Goal: Register for event/course

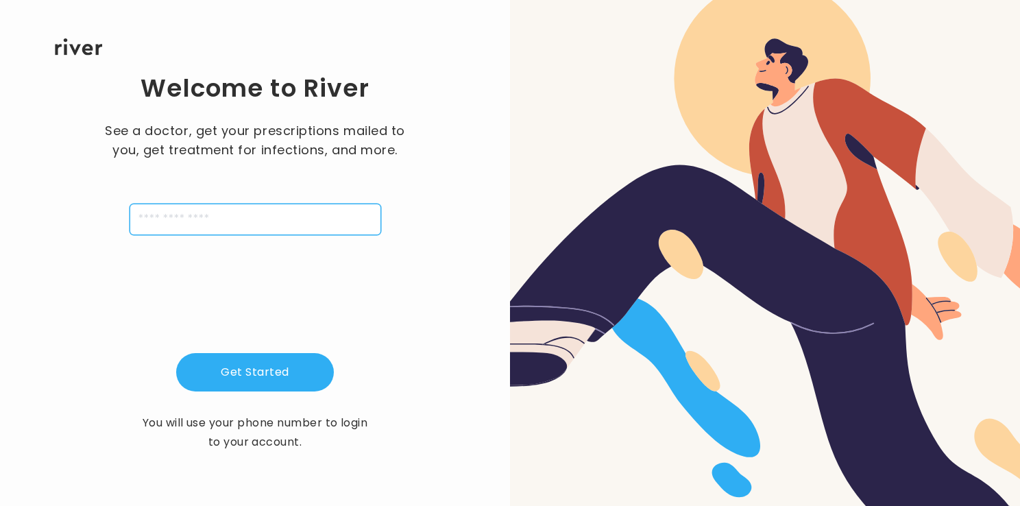
click at [293, 213] on input "tel" at bounding box center [256, 220] width 252 height 32
type input "**********"
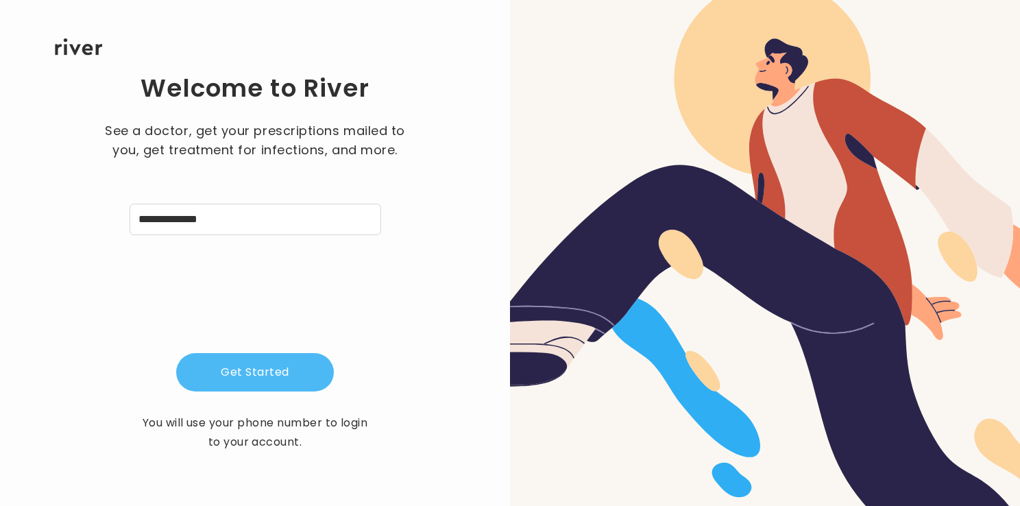
click at [241, 371] on button "Get Started" at bounding box center [255, 372] width 158 height 38
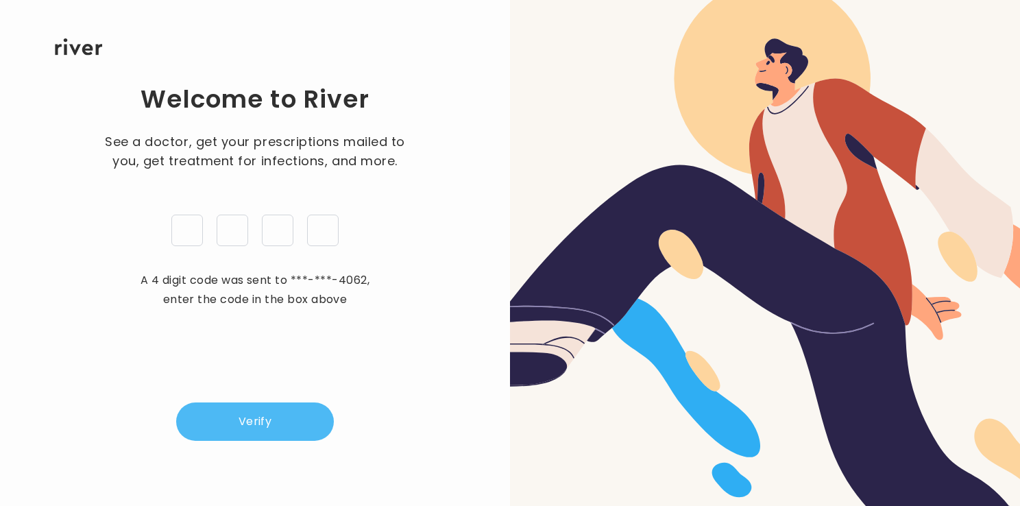
type input "*"
click at [242, 428] on button "Verify" at bounding box center [255, 421] width 158 height 38
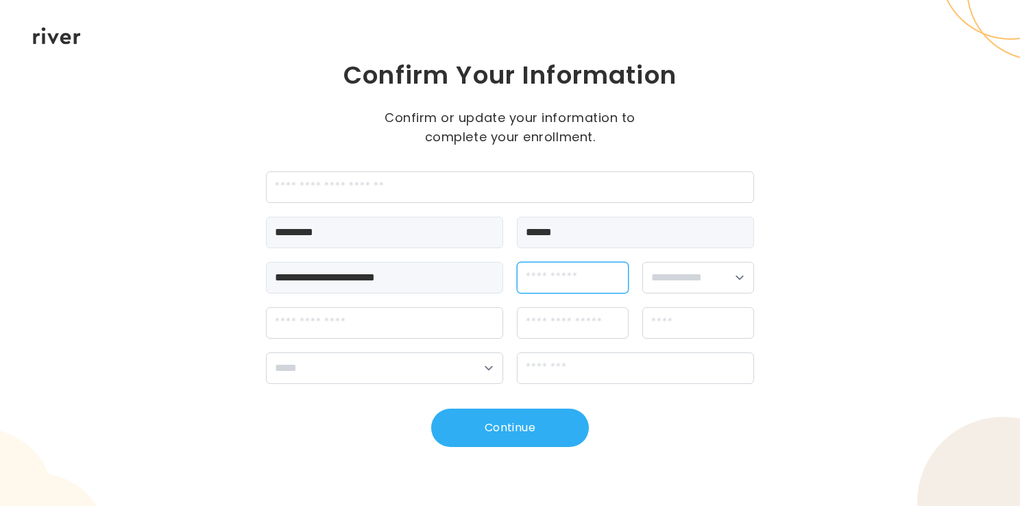
click at [550, 272] on input "dateOfBirth" at bounding box center [573, 278] width 112 height 32
type input "**********"
click at [680, 283] on select "**********" at bounding box center [698, 278] width 112 height 32
select select "******"
click at [642, 262] on select "**********" at bounding box center [698, 278] width 112 height 32
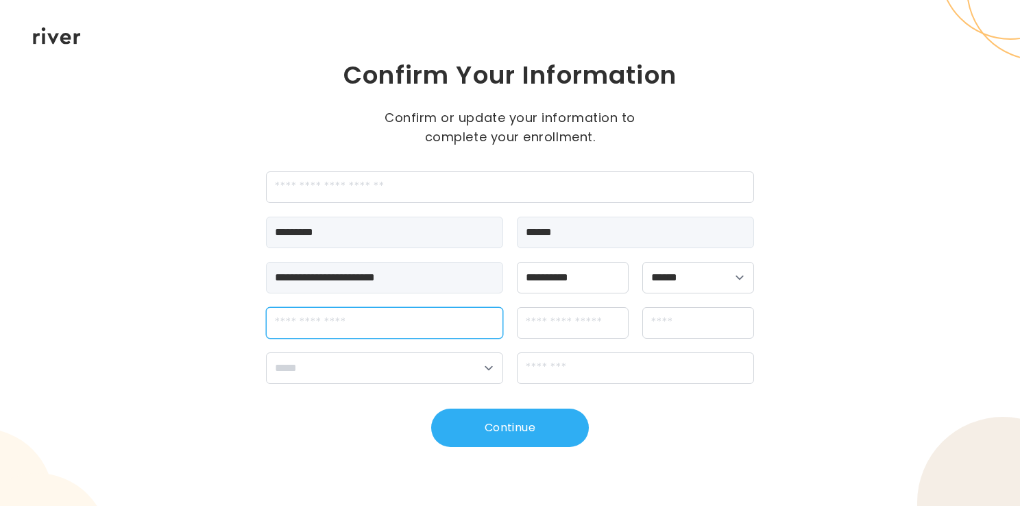
click at [356, 332] on input "streetAddress" at bounding box center [384, 323] width 237 height 32
type input "**********"
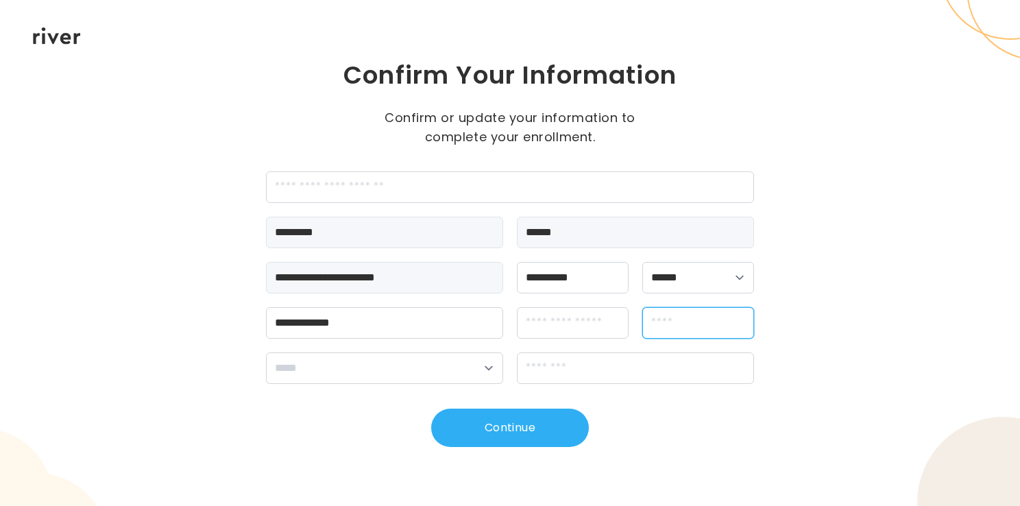
type input "*****"
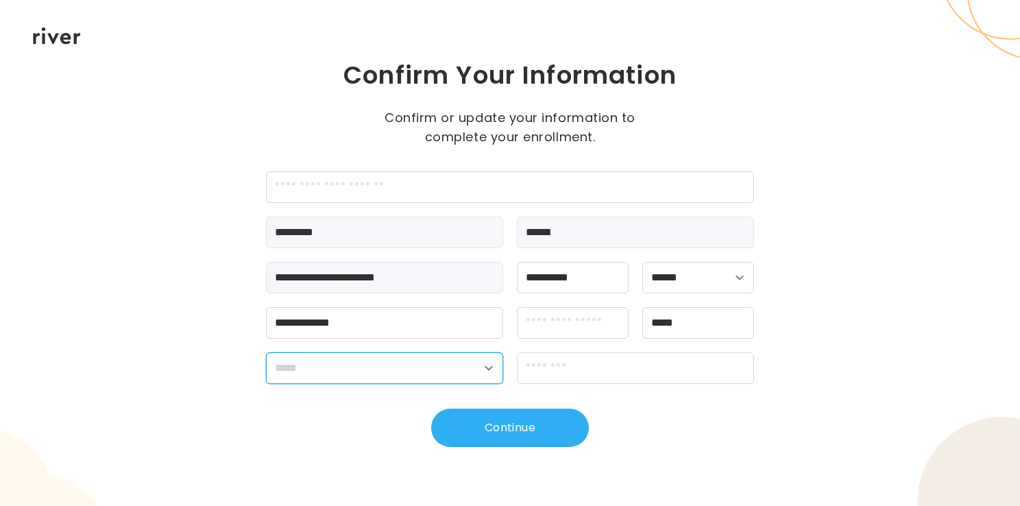
select select "**"
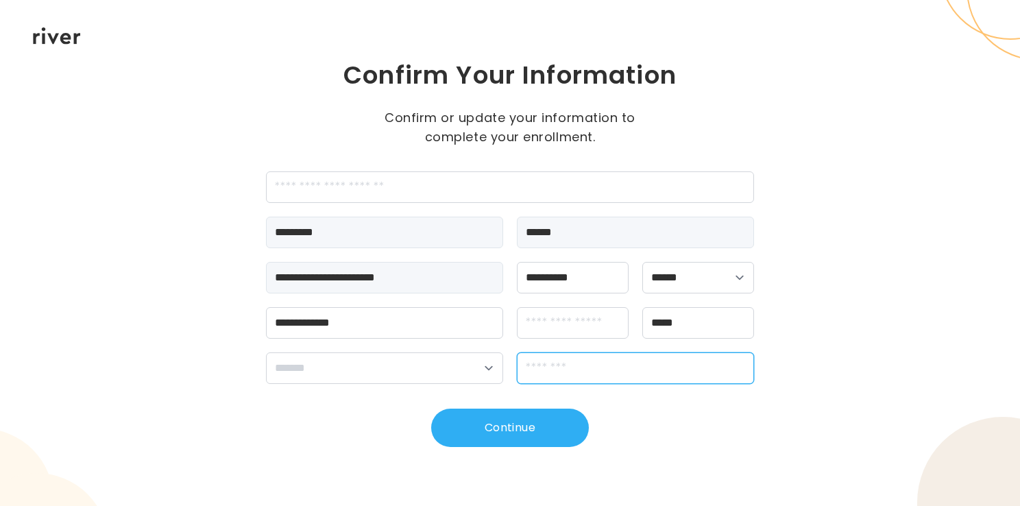
type input "*****"
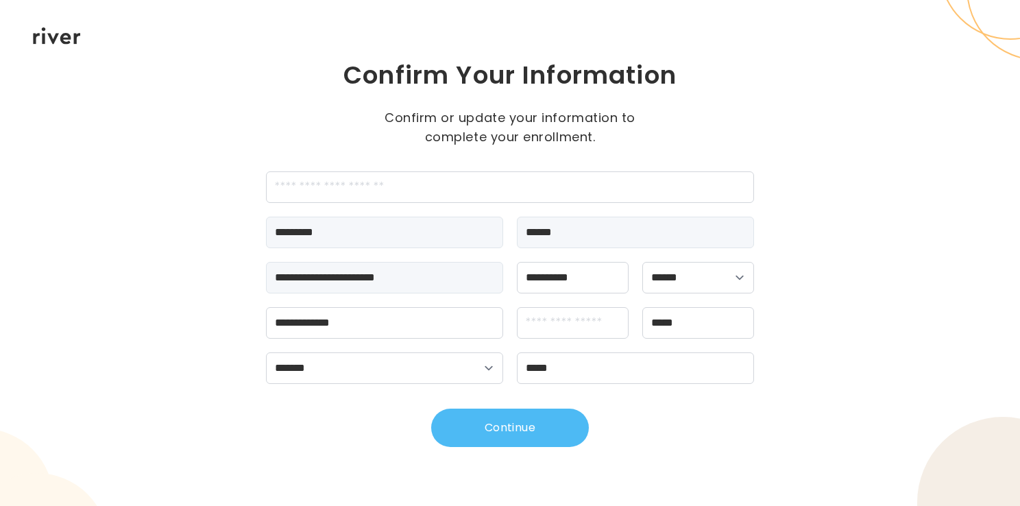
click at [516, 430] on button "Continue" at bounding box center [510, 428] width 158 height 38
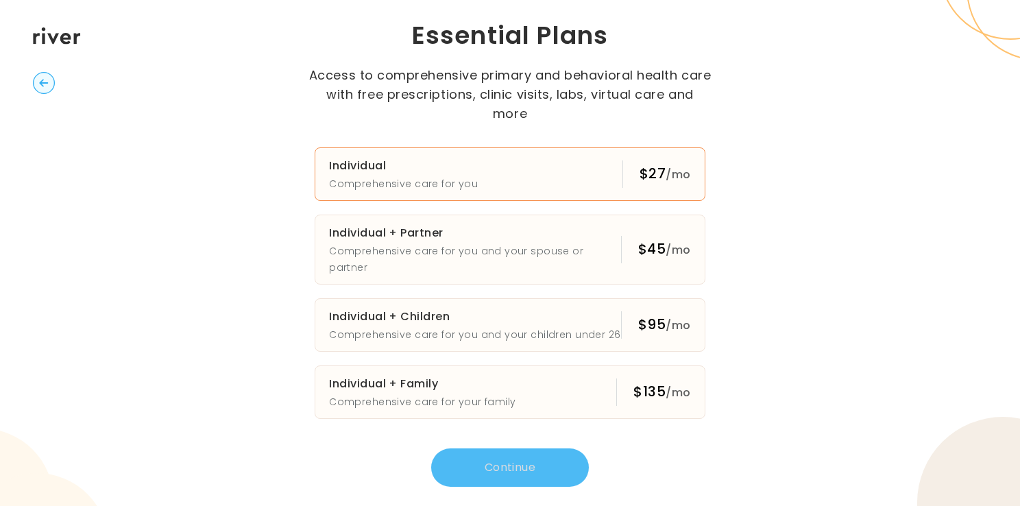
click at [411, 181] on p "Comprehensive care for you" at bounding box center [403, 183] width 149 height 16
click at [489, 456] on button "Continue" at bounding box center [510, 467] width 158 height 38
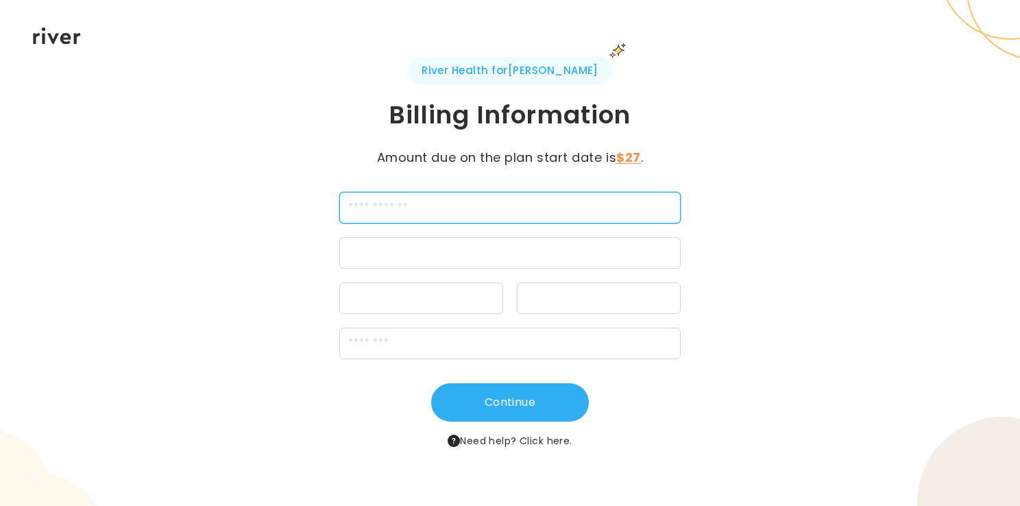
click at [446, 208] on input "cardName" at bounding box center [509, 208] width 341 height 32
type input "**********"
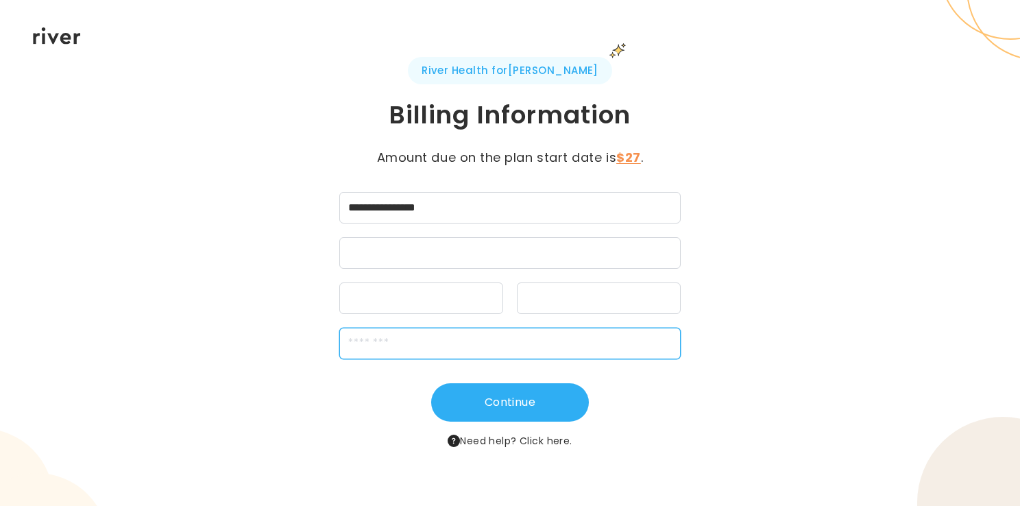
click at [378, 344] on input "zipCode" at bounding box center [509, 344] width 341 height 32
click at [371, 352] on input "zipCode" at bounding box center [509, 344] width 341 height 32
type input "*****"
click at [332, 413] on div "Continue Need help? Click here." at bounding box center [510, 416] width 488 height 66
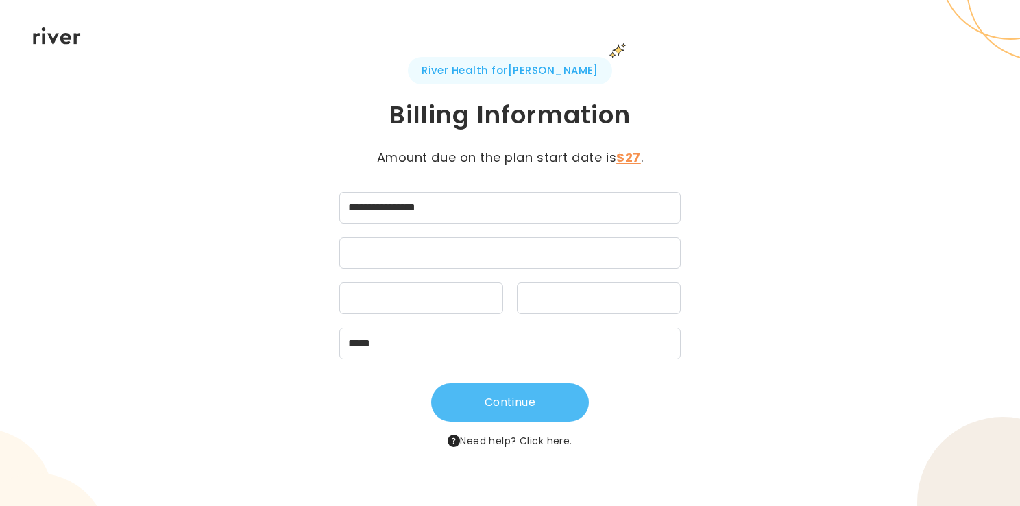
click at [524, 406] on button "Continue" at bounding box center [510, 402] width 158 height 38
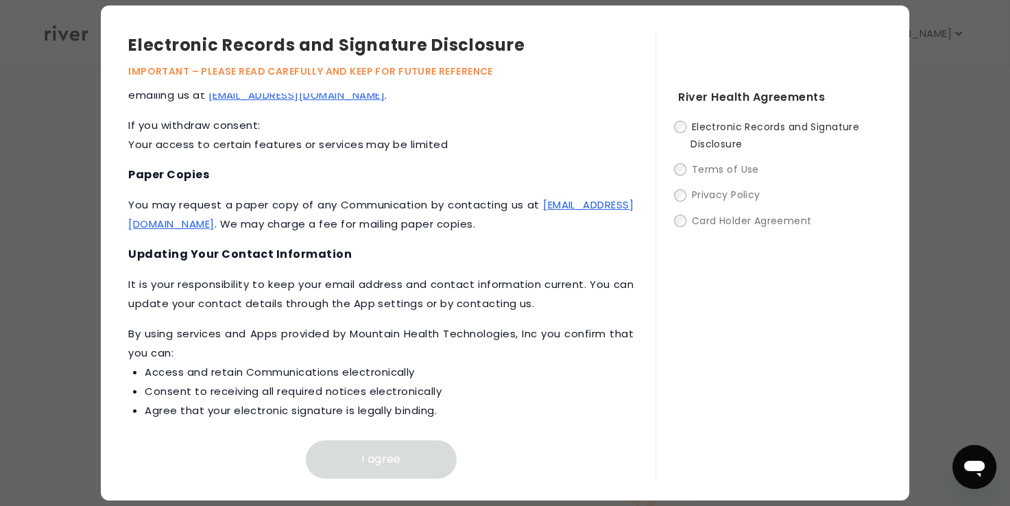
scroll to position [656, 0]
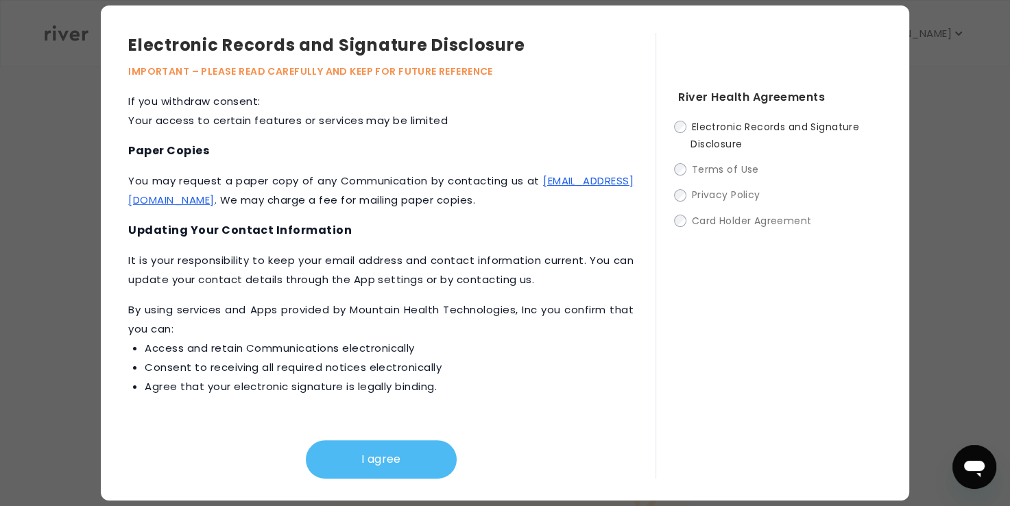
click at [397, 456] on button "I agree" at bounding box center [381, 459] width 151 height 38
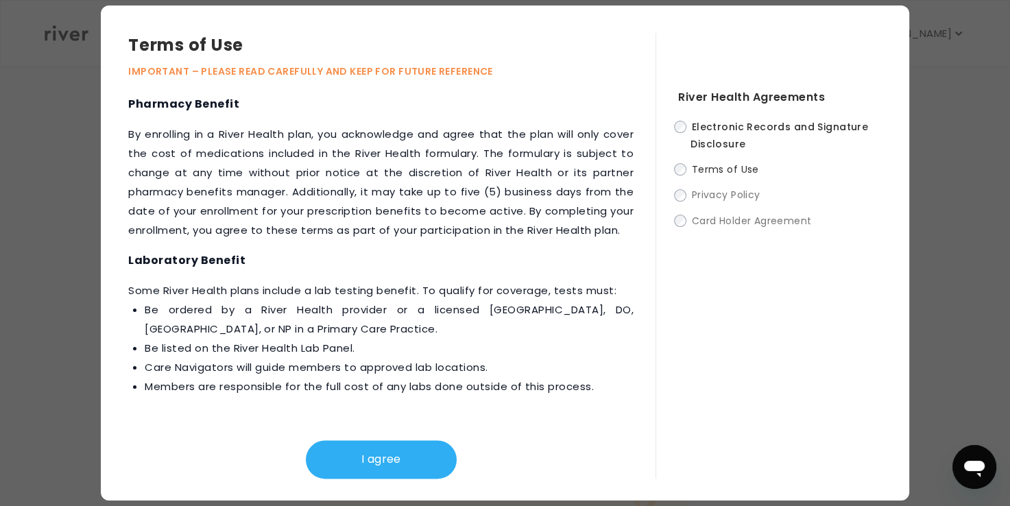
scroll to position [1841, 0]
click at [374, 450] on button "I agree" at bounding box center [381, 459] width 151 height 38
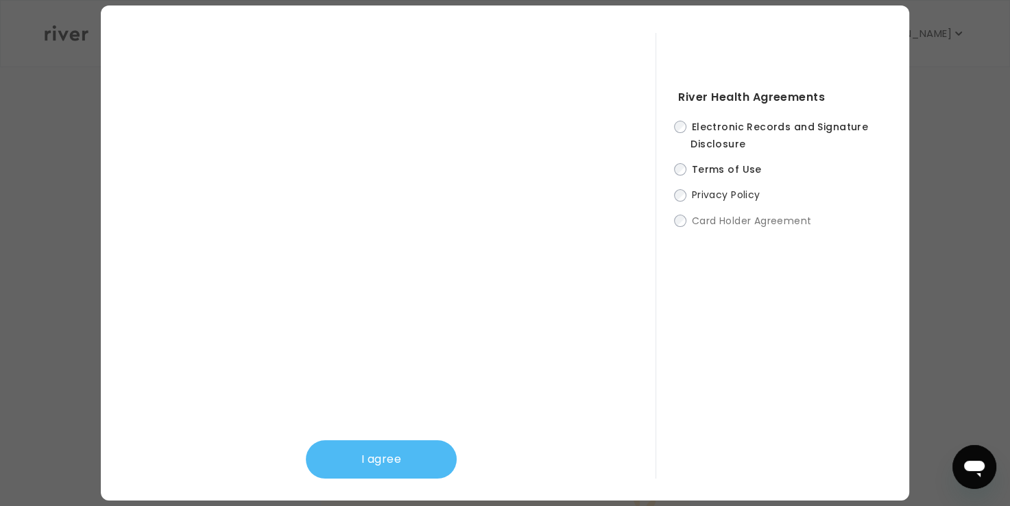
click at [370, 459] on button "I agree" at bounding box center [381, 459] width 151 height 38
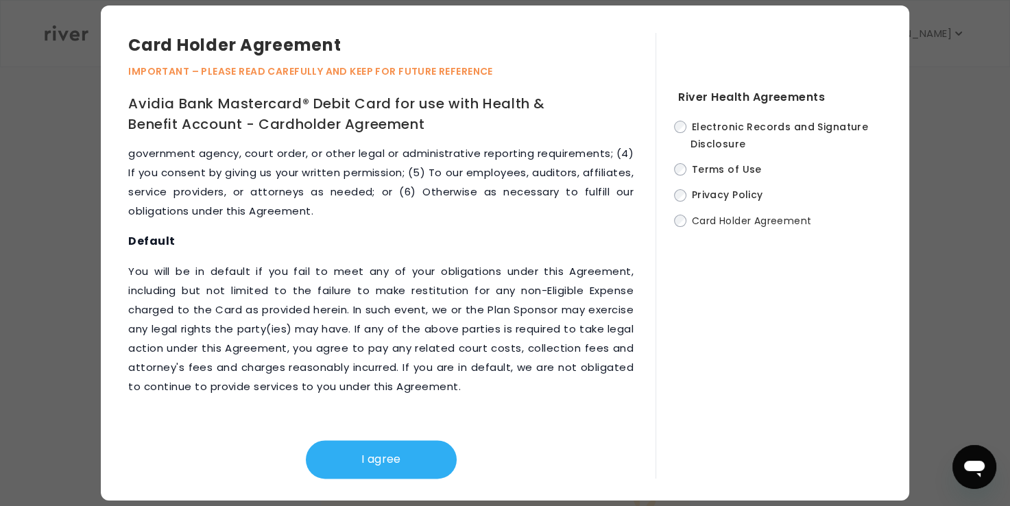
scroll to position [7111, 0]
click at [376, 450] on button "I agree" at bounding box center [381, 459] width 151 height 38
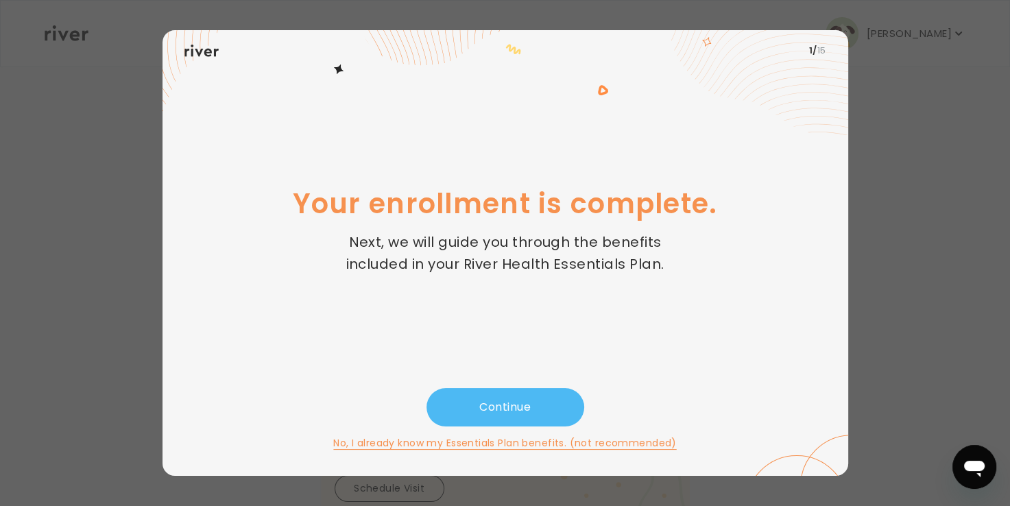
click at [511, 411] on button "Continue" at bounding box center [505, 407] width 158 height 38
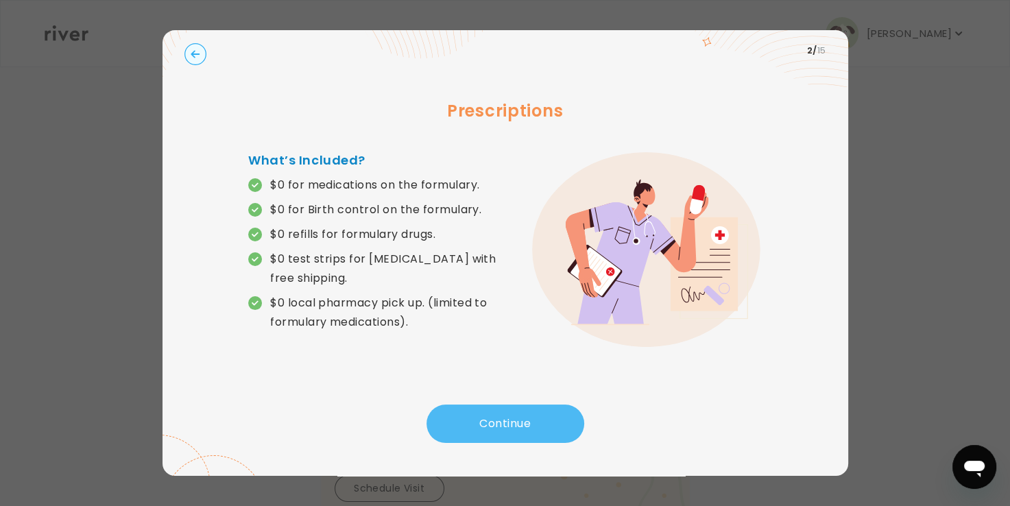
click at [511, 411] on button "Continue" at bounding box center [505, 423] width 158 height 38
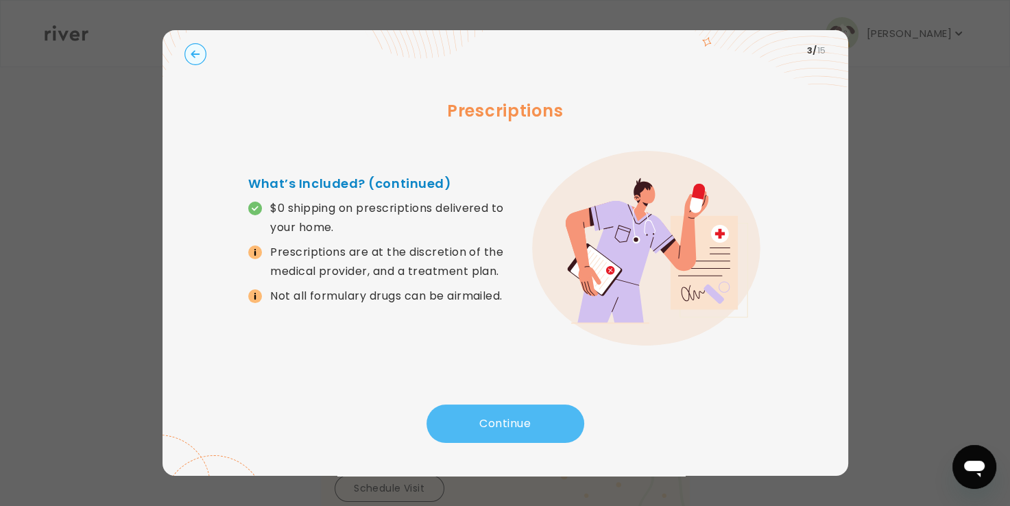
click at [511, 411] on button "Continue" at bounding box center [505, 423] width 158 height 38
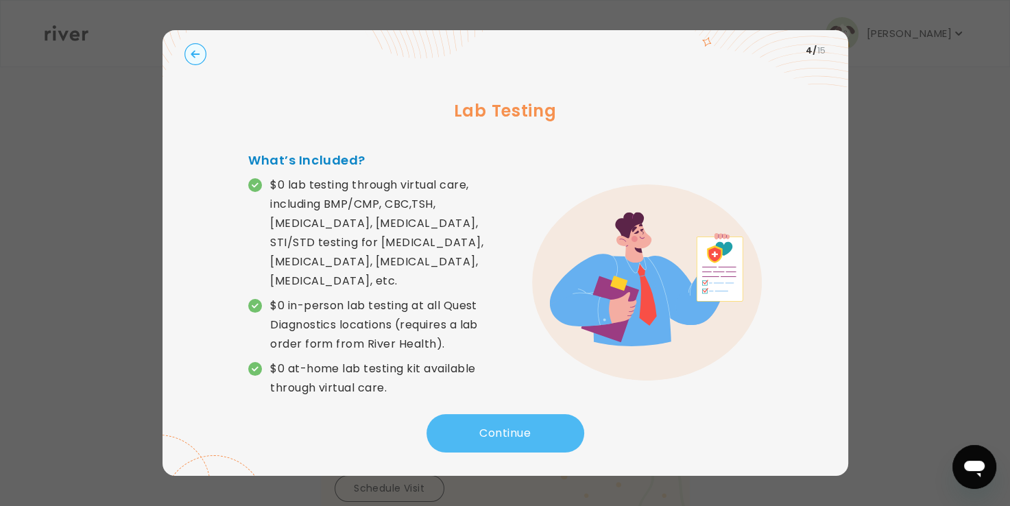
click at [511, 414] on button "Continue" at bounding box center [505, 433] width 158 height 38
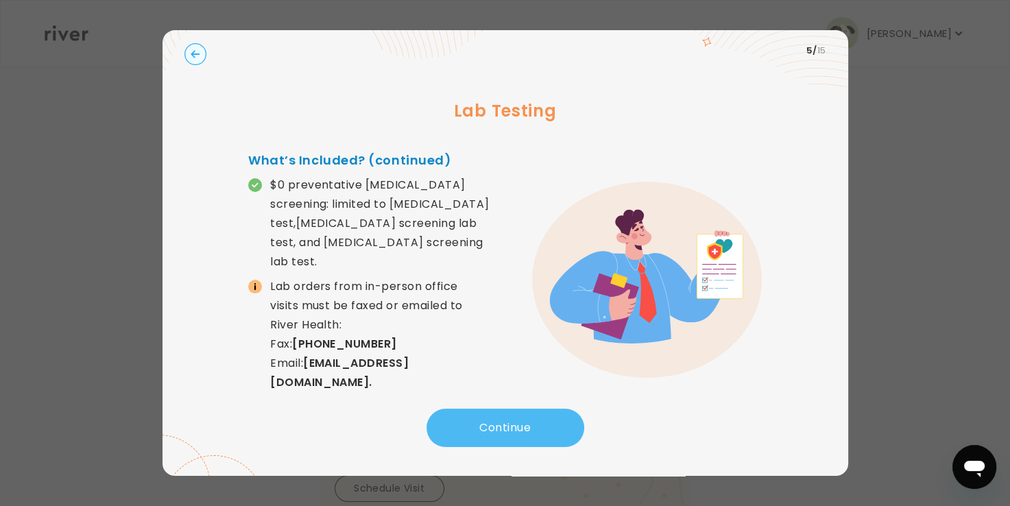
click at [511, 411] on button "Continue" at bounding box center [505, 428] width 158 height 38
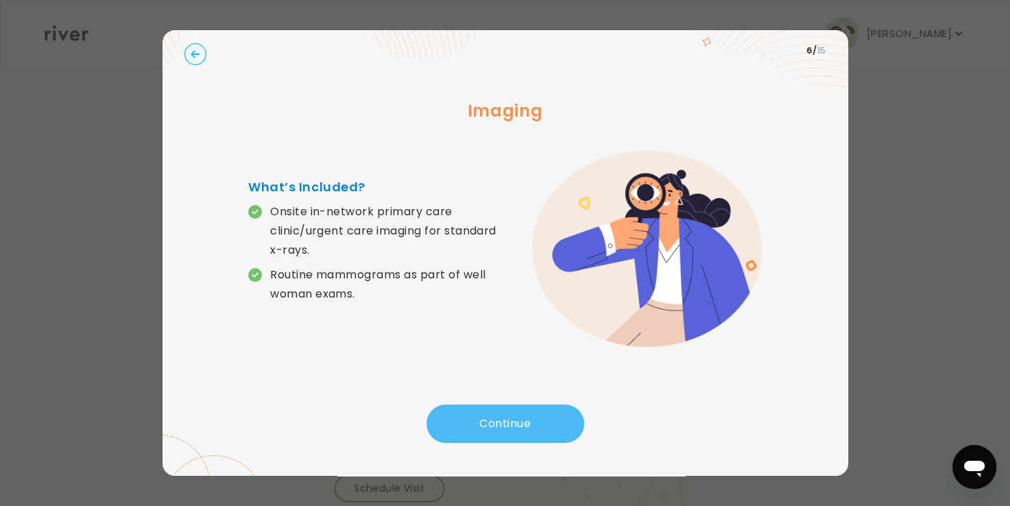
click at [511, 411] on button "Continue" at bounding box center [505, 423] width 158 height 38
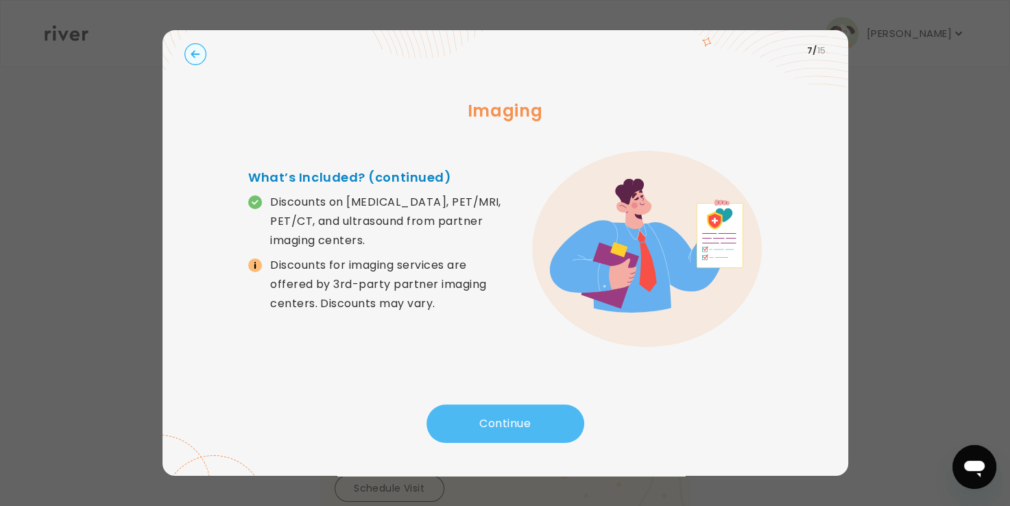
click at [511, 411] on button "Continue" at bounding box center [505, 423] width 158 height 38
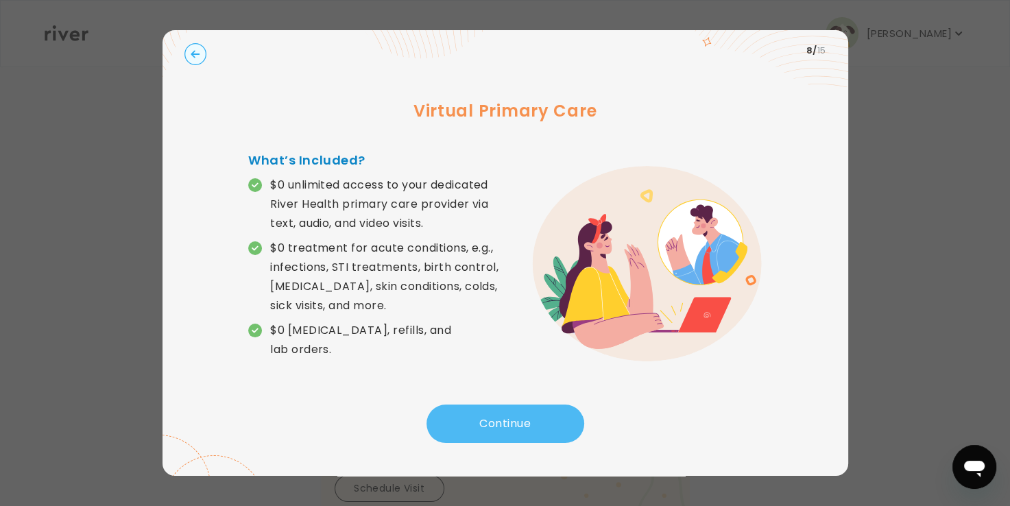
click at [511, 411] on button "Continue" at bounding box center [505, 423] width 158 height 38
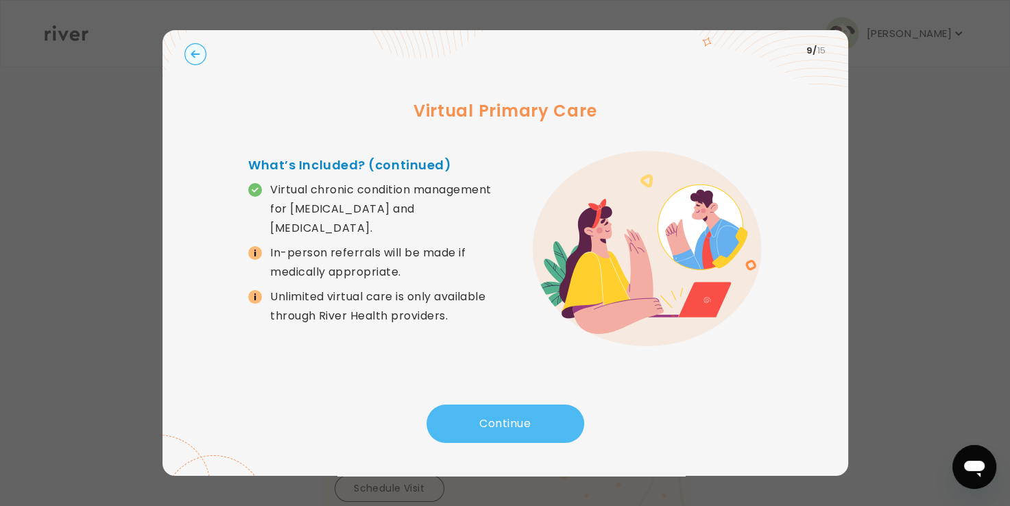
click at [511, 423] on button "Continue" at bounding box center [505, 423] width 158 height 38
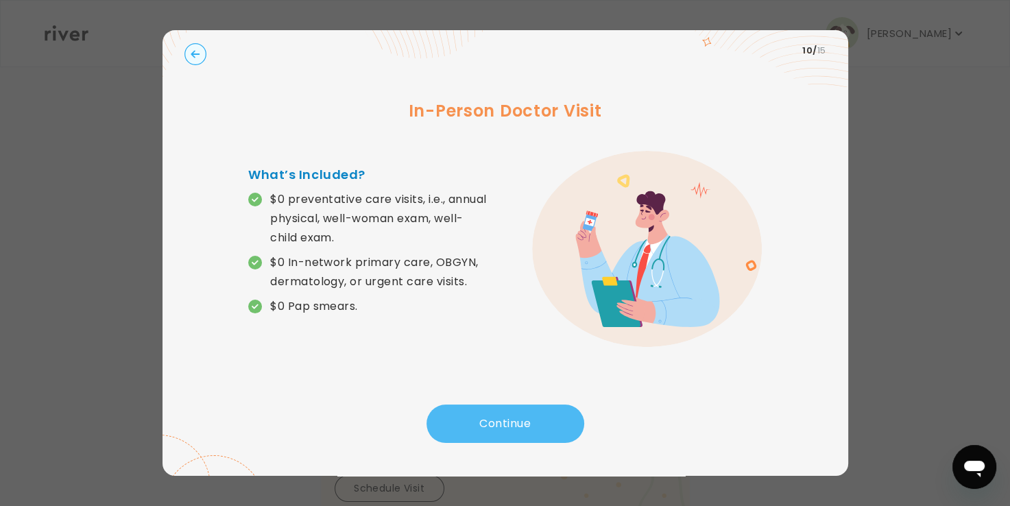
click at [511, 423] on button "Continue" at bounding box center [505, 423] width 158 height 38
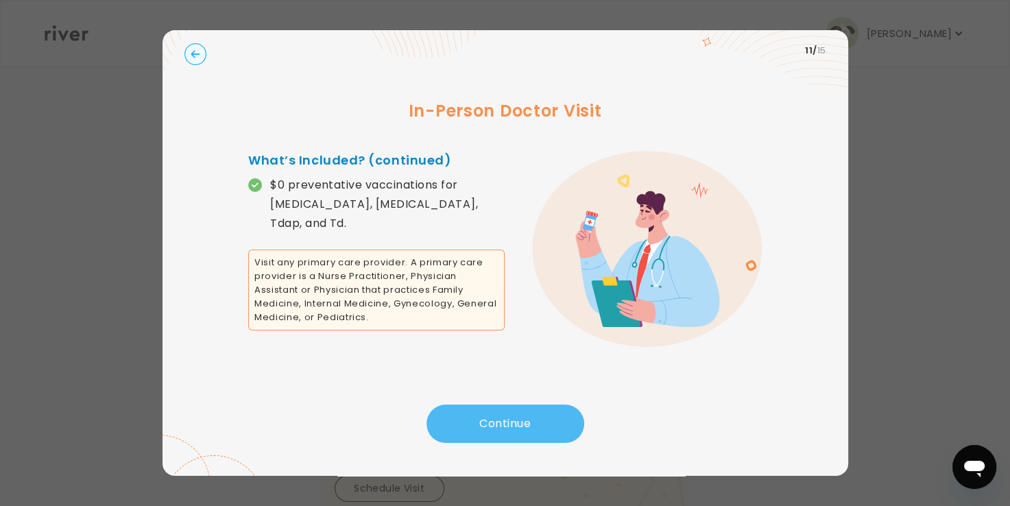
click at [511, 423] on button "Continue" at bounding box center [505, 423] width 158 height 38
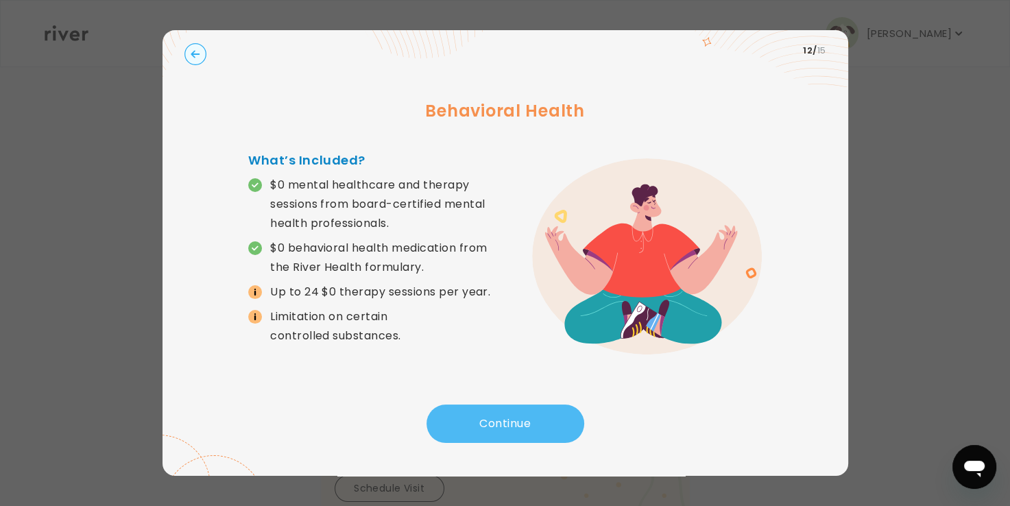
click at [511, 423] on button "Continue" at bounding box center [505, 423] width 158 height 38
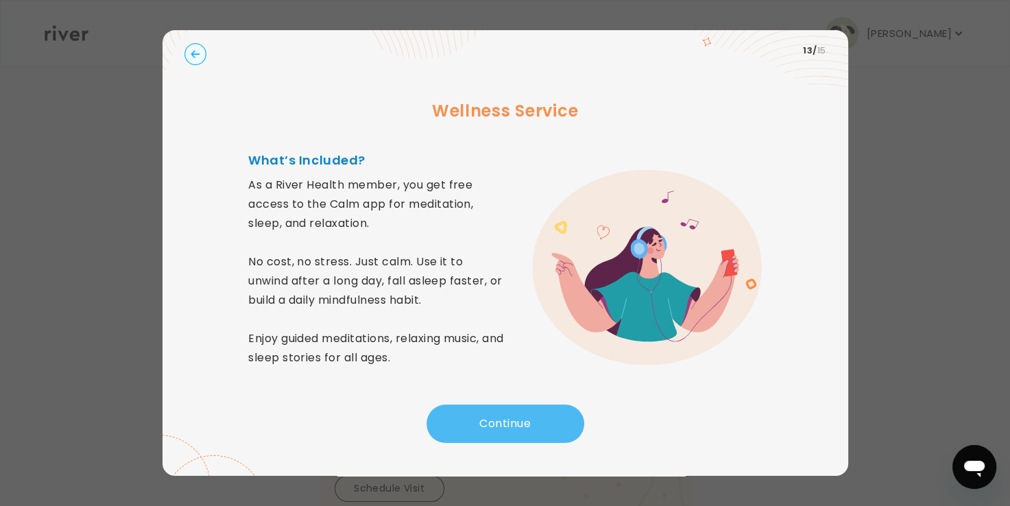
click at [511, 423] on button "Continue" at bounding box center [505, 423] width 158 height 38
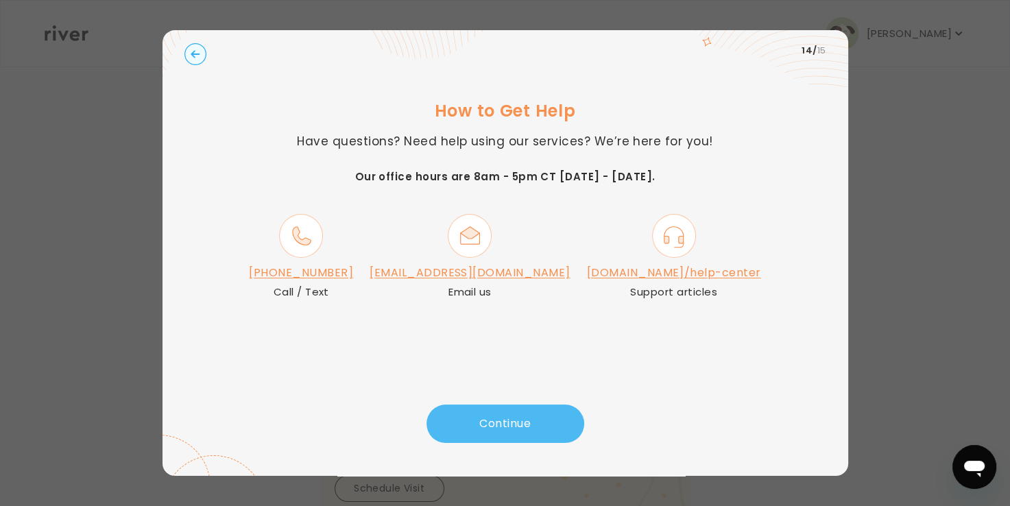
click at [511, 423] on button "Continue" at bounding box center [505, 423] width 158 height 38
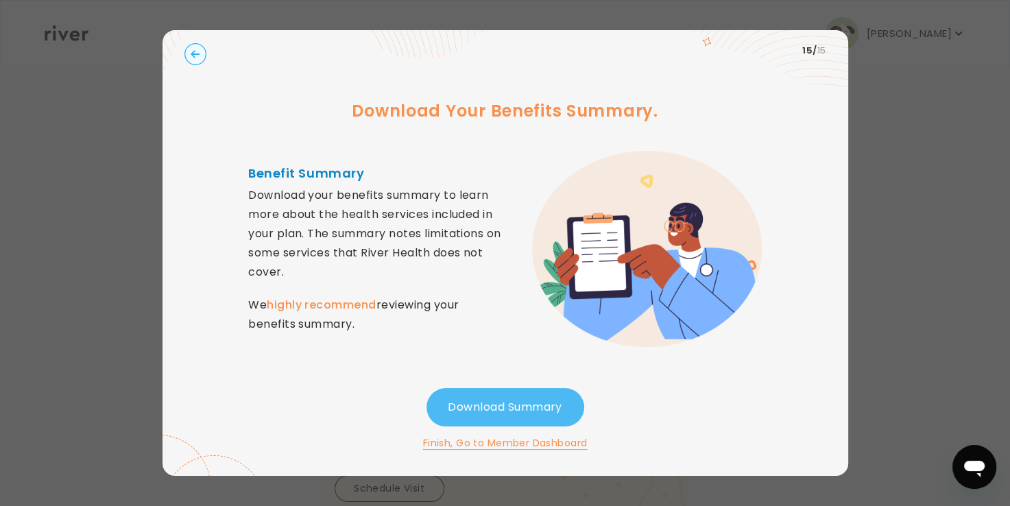
click at [507, 409] on button "Download Summary" at bounding box center [505, 407] width 158 height 38
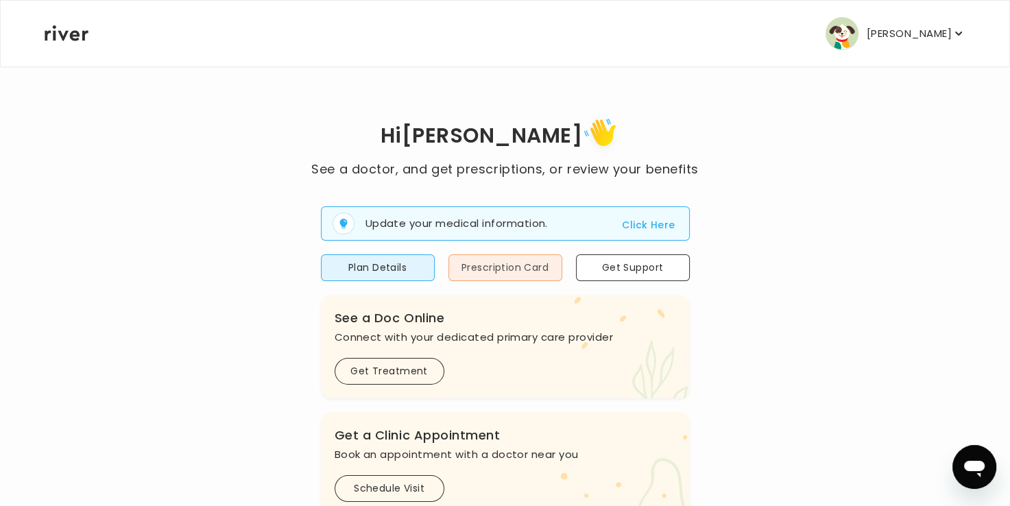
click at [508, 268] on button "Prescription Card" at bounding box center [505, 267] width 114 height 27
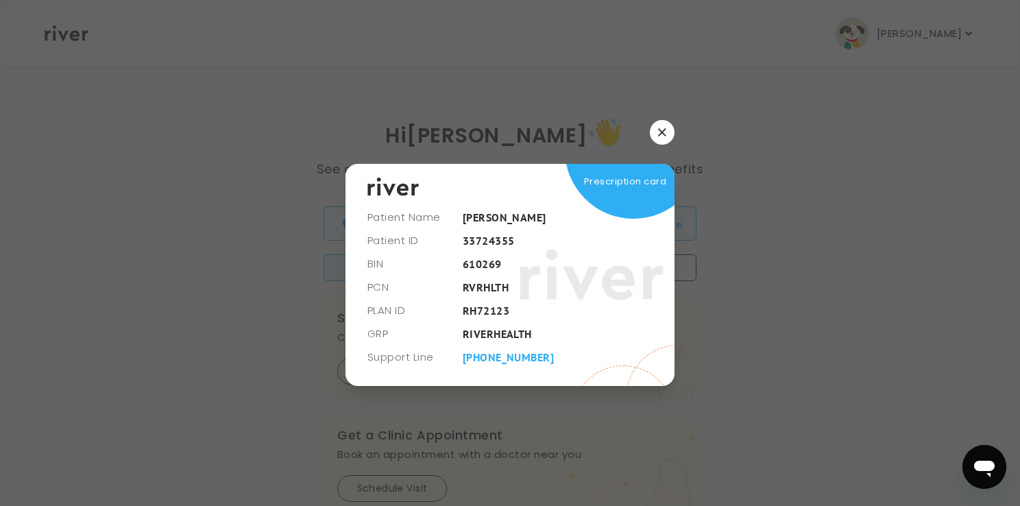
click at [664, 136] on icon "button" at bounding box center [662, 132] width 8 height 8
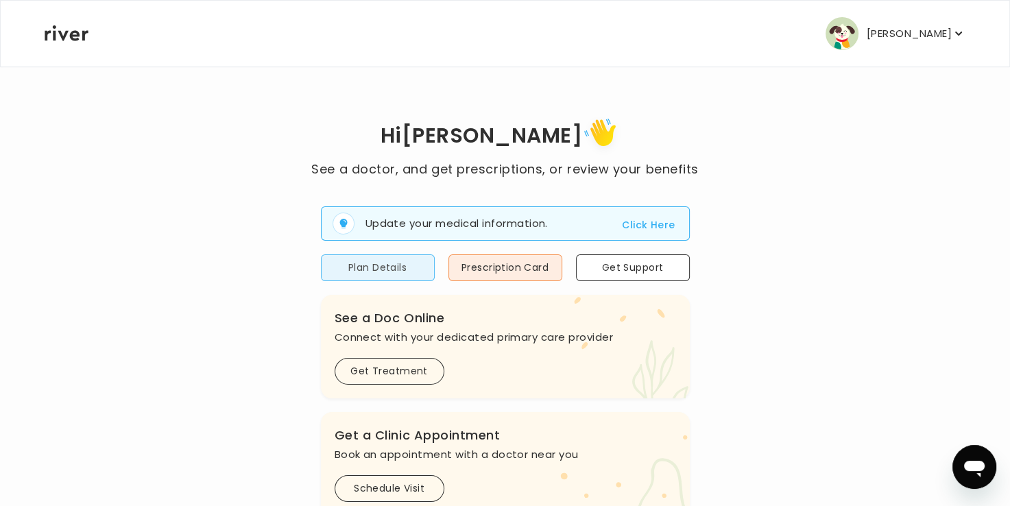
click at [367, 272] on button "Plan Details" at bounding box center [378, 267] width 114 height 27
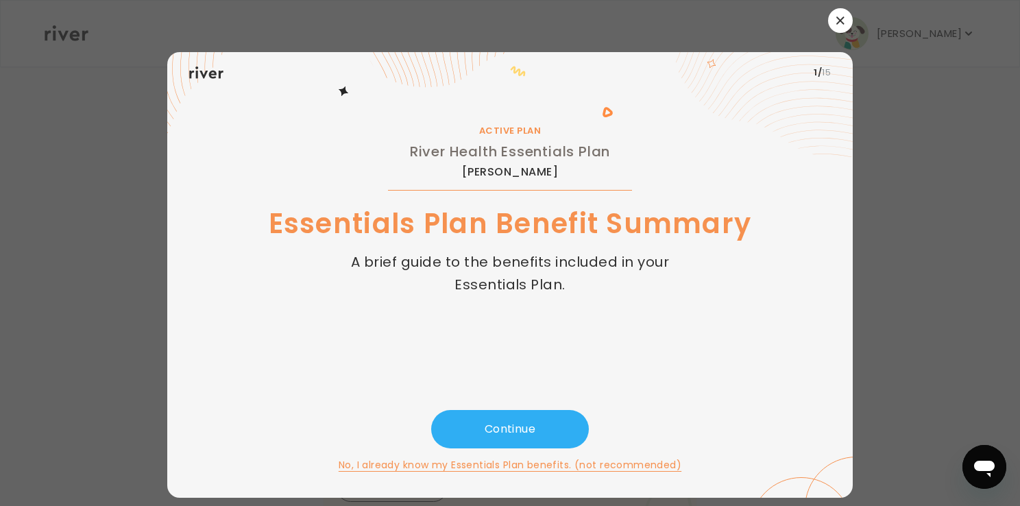
click at [834, 20] on button "button" at bounding box center [840, 20] width 25 height 25
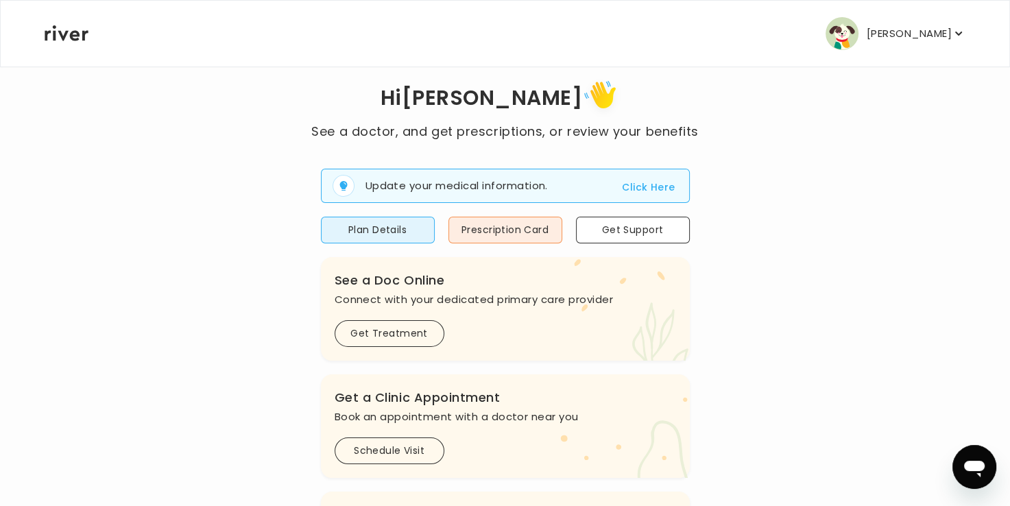
scroll to position [14, 0]
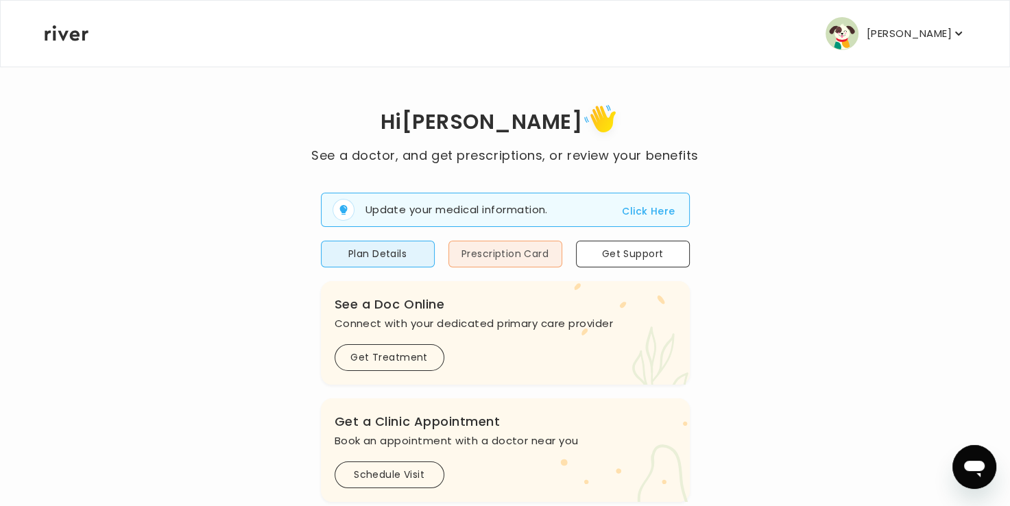
click at [498, 242] on button "Prescription Card" at bounding box center [505, 254] width 114 height 27
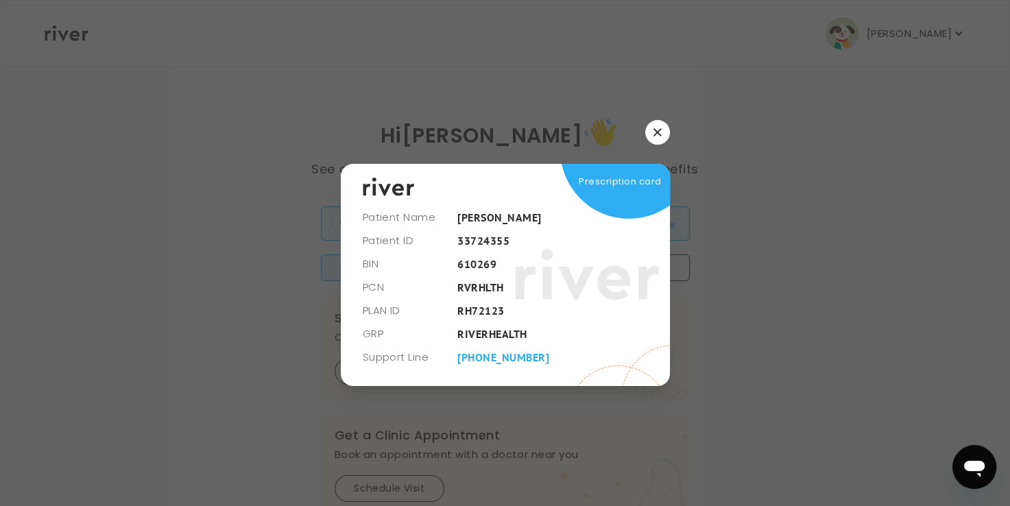
scroll to position [0, 0]
click at [663, 130] on icon "button" at bounding box center [662, 132] width 8 height 8
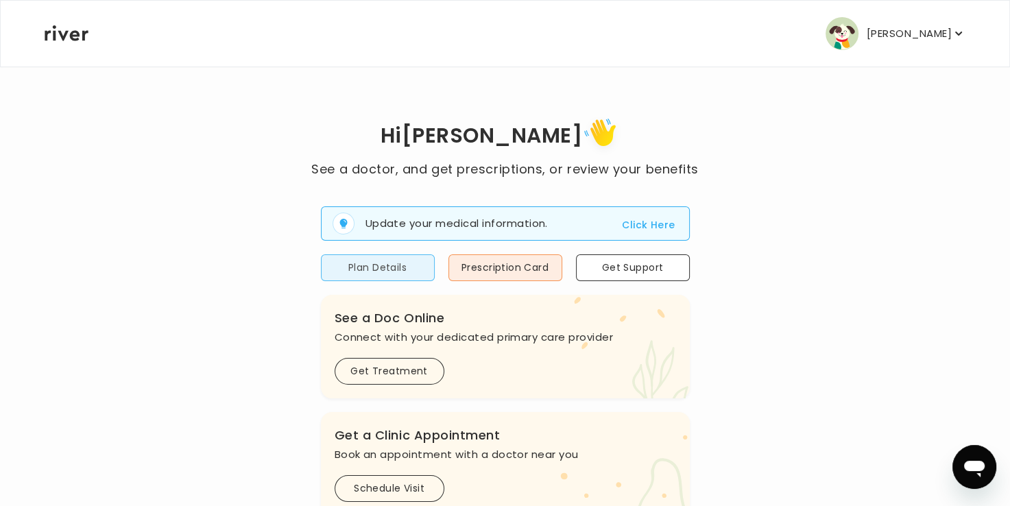
click at [388, 262] on button "Plan Details" at bounding box center [378, 267] width 114 height 27
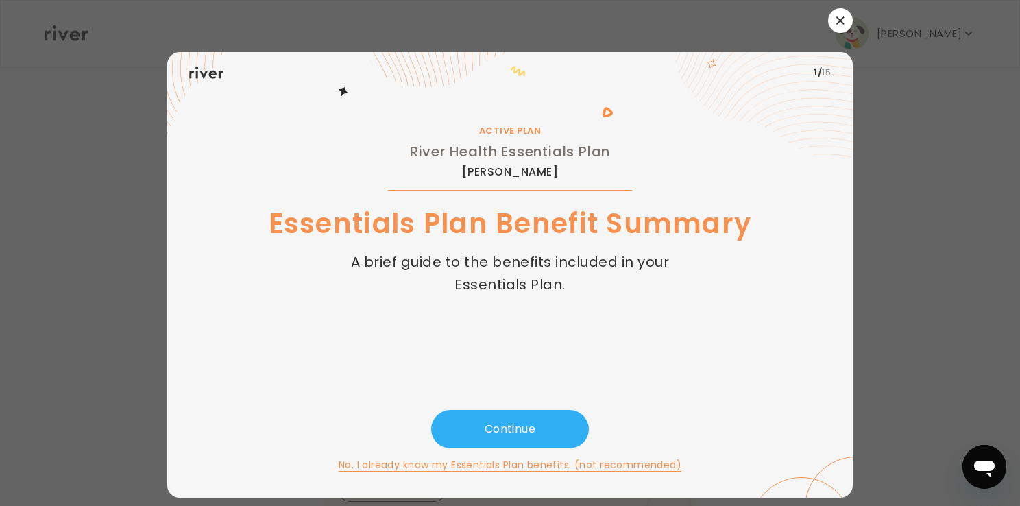
click at [845, 15] on button "button" at bounding box center [840, 20] width 25 height 25
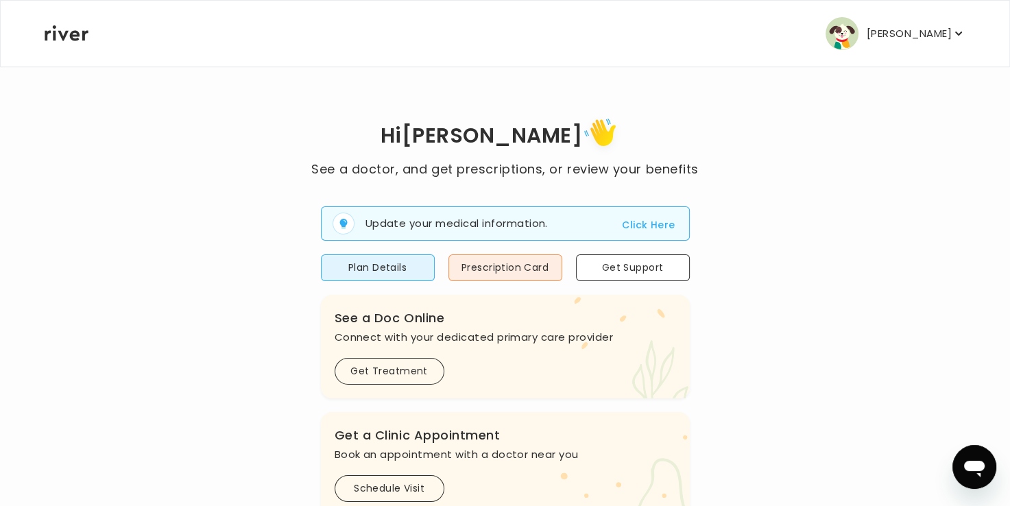
click at [649, 229] on button "Click Here" at bounding box center [648, 225] width 53 height 16
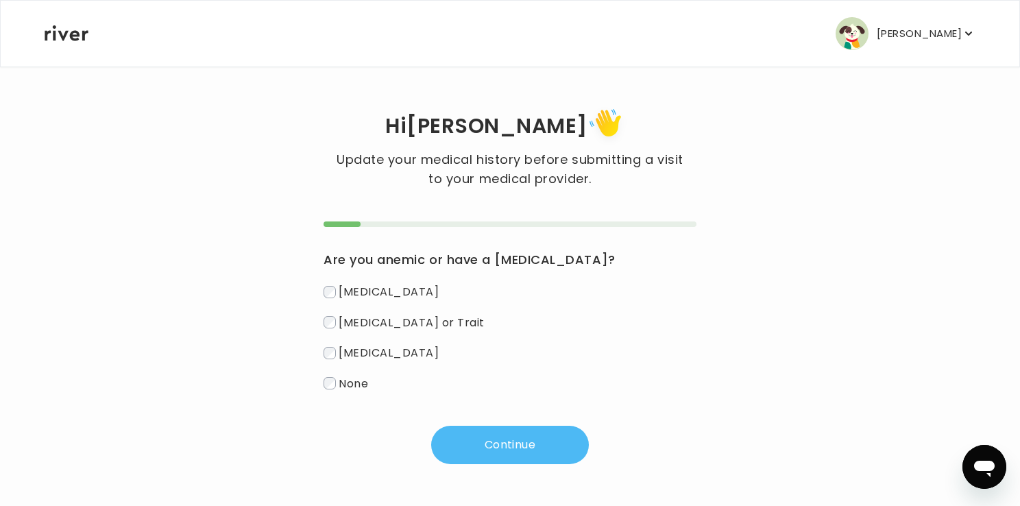
click at [535, 446] on button "Continue" at bounding box center [510, 445] width 158 height 38
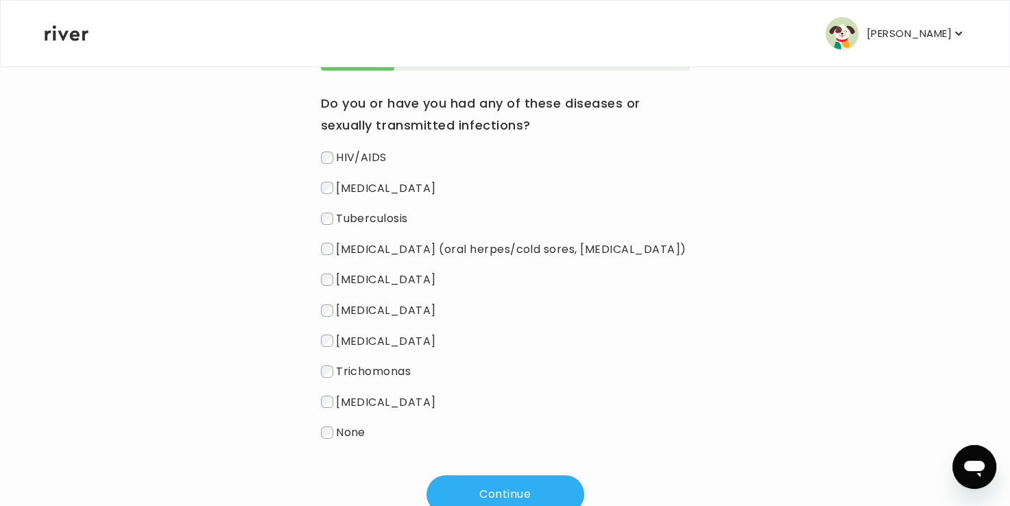
scroll to position [203, 0]
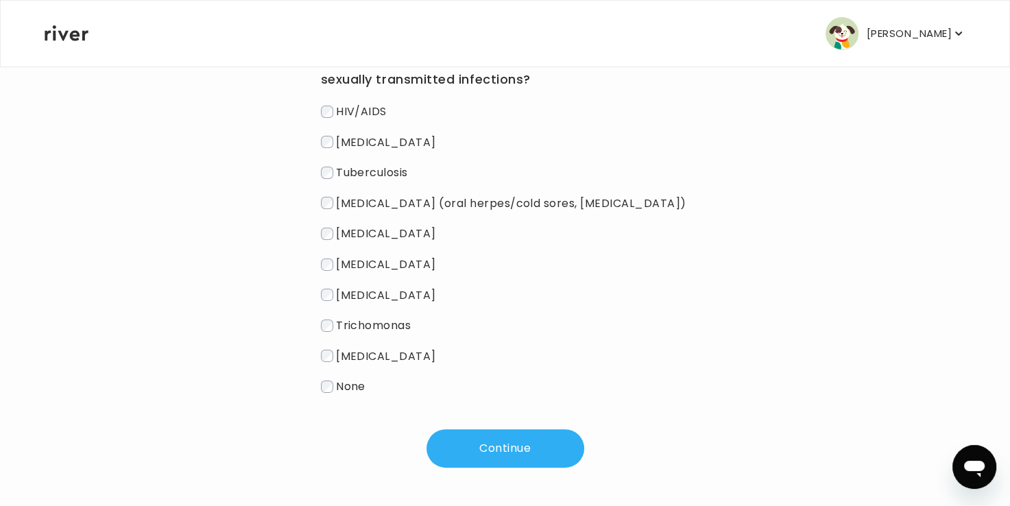
click at [345, 387] on span "None" at bounding box center [350, 386] width 29 height 16
click at [524, 439] on button "Continue" at bounding box center [505, 448] width 158 height 38
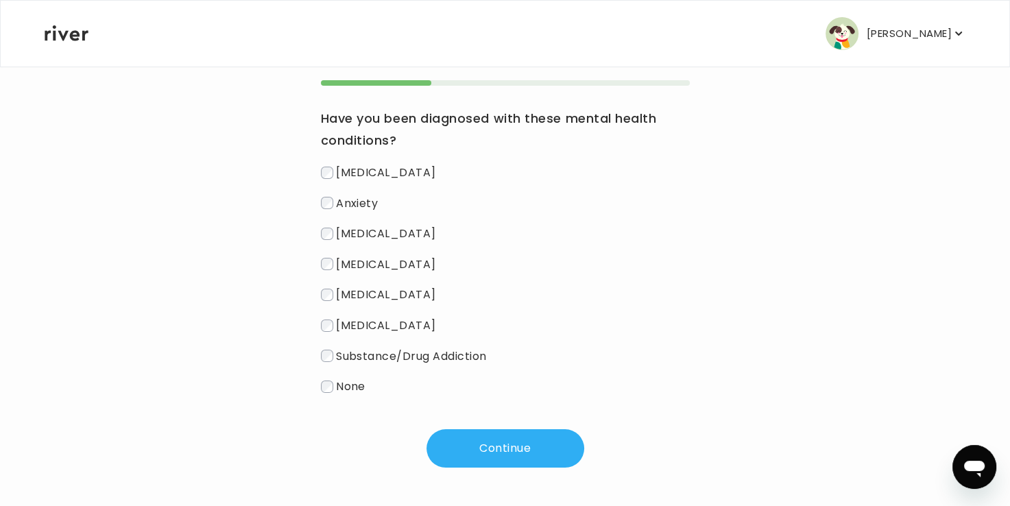
click at [500, 468] on button "Continue" at bounding box center [505, 448] width 158 height 38
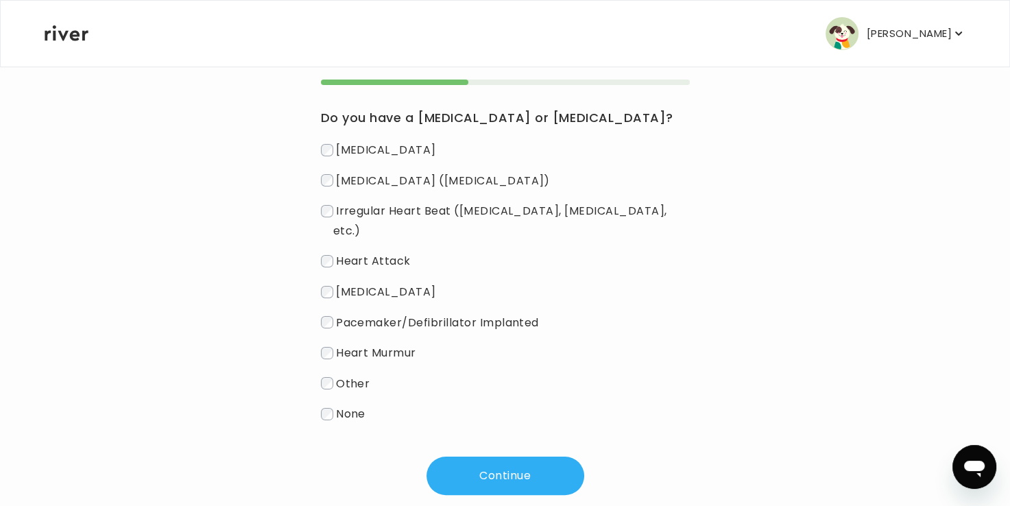
drag, startPoint x: 500, startPoint y: 468, endPoint x: 619, endPoint y: 337, distance: 177.1
click at [619, 337] on div "Do you have a [MEDICAL_DATA] or [MEDICAL_DATA]? [MEDICAL_DATA] [MEDICAL_DATA] (…" at bounding box center [505, 287] width 369 height 415
click at [344, 406] on span "None" at bounding box center [350, 414] width 29 height 16
click at [472, 457] on button "Continue" at bounding box center [505, 476] width 158 height 38
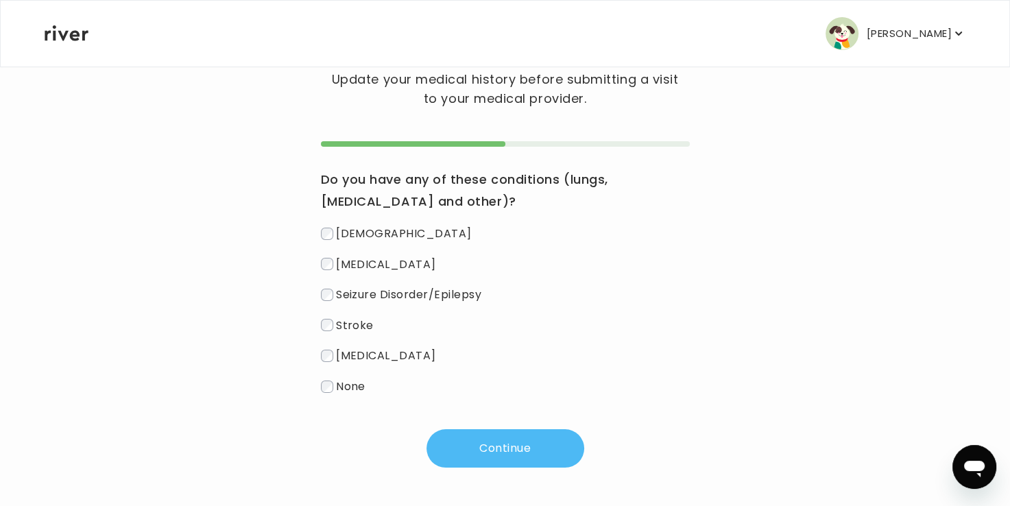
scroll to position [80, 0]
click at [477, 440] on button "Continue" at bounding box center [505, 448] width 158 height 38
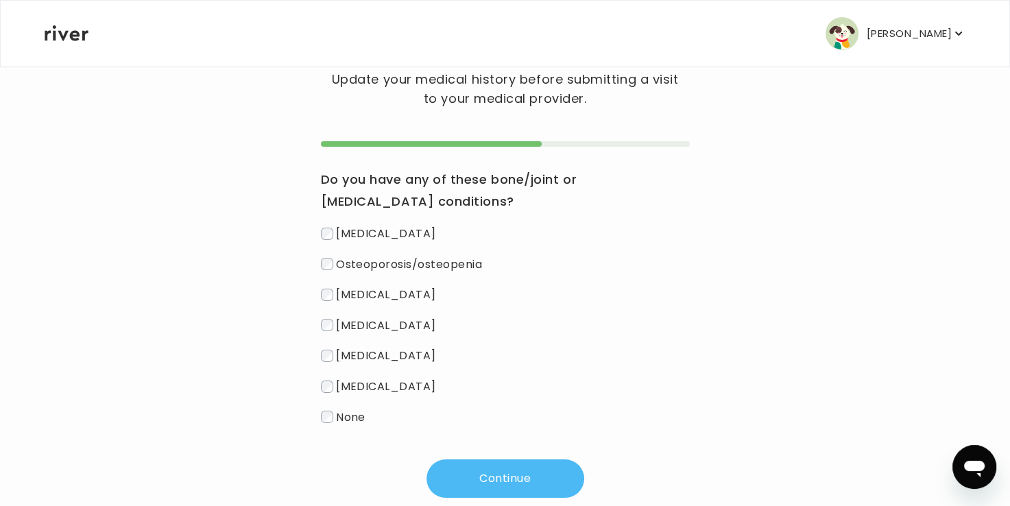
click at [499, 487] on button "Continue" at bounding box center [505, 478] width 158 height 38
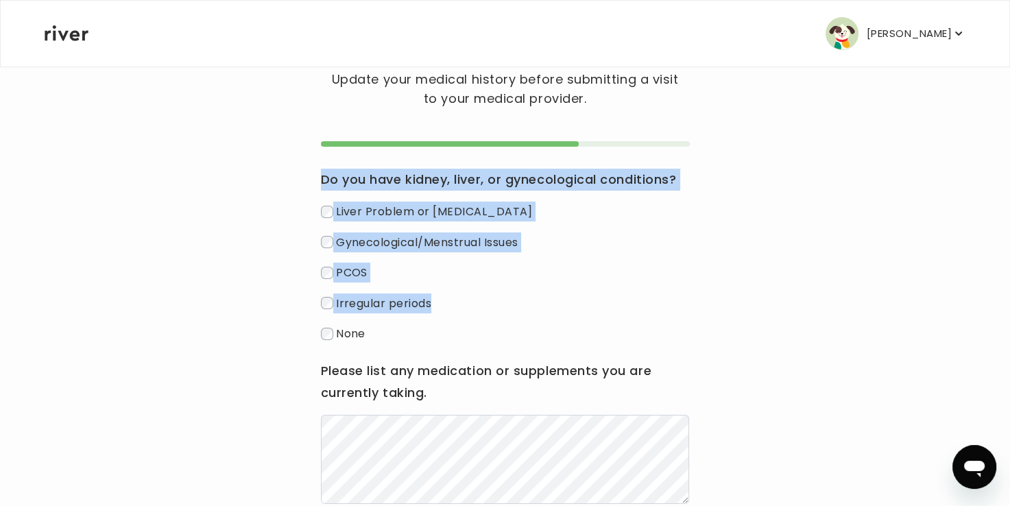
drag, startPoint x: 1008, startPoint y: 214, endPoint x: 1002, endPoint y: 315, distance: 101.6
click at [1002, 315] on main "Hi [PERSON_NAME] Update your medical history before submitting a visit to your …" at bounding box center [505, 267] width 1010 height 694
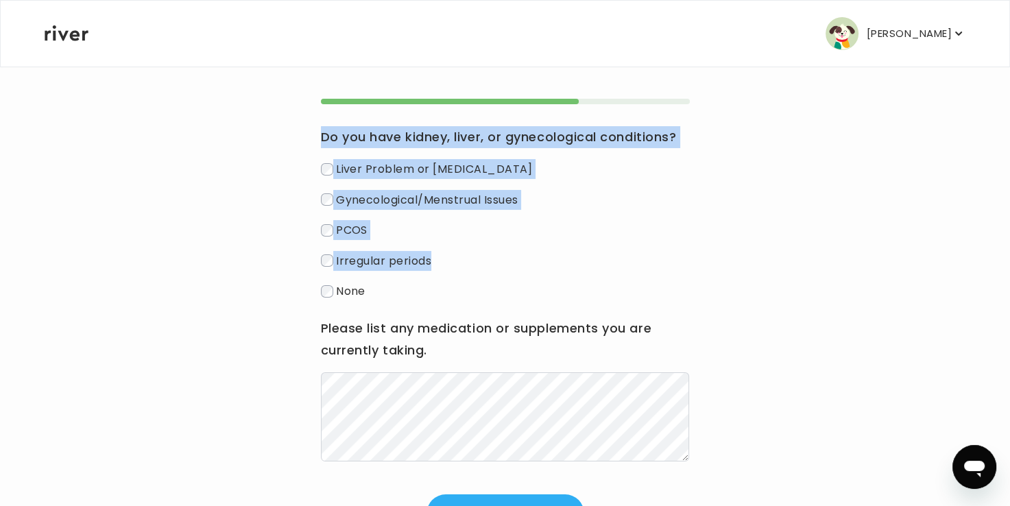
scroll to position [188, 0]
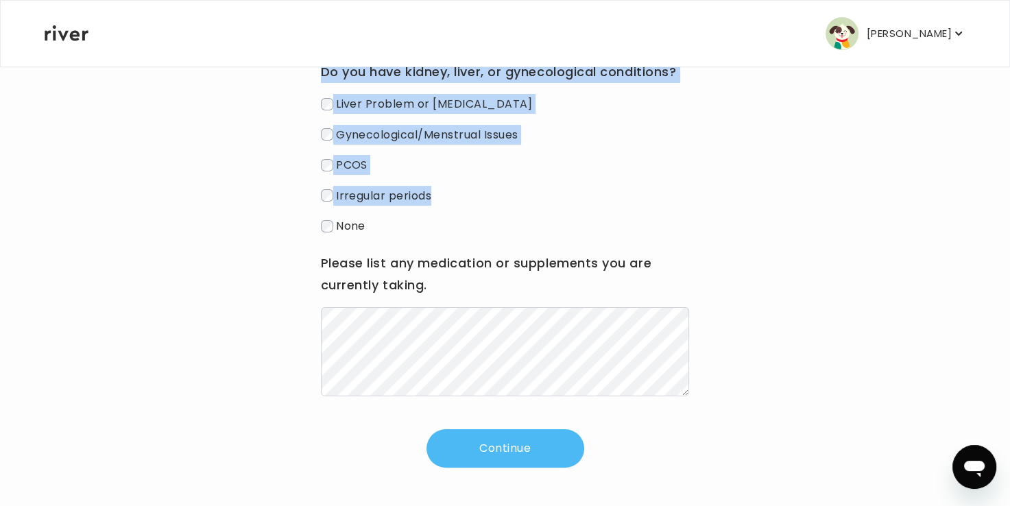
click at [540, 443] on button "Continue" at bounding box center [505, 448] width 158 height 38
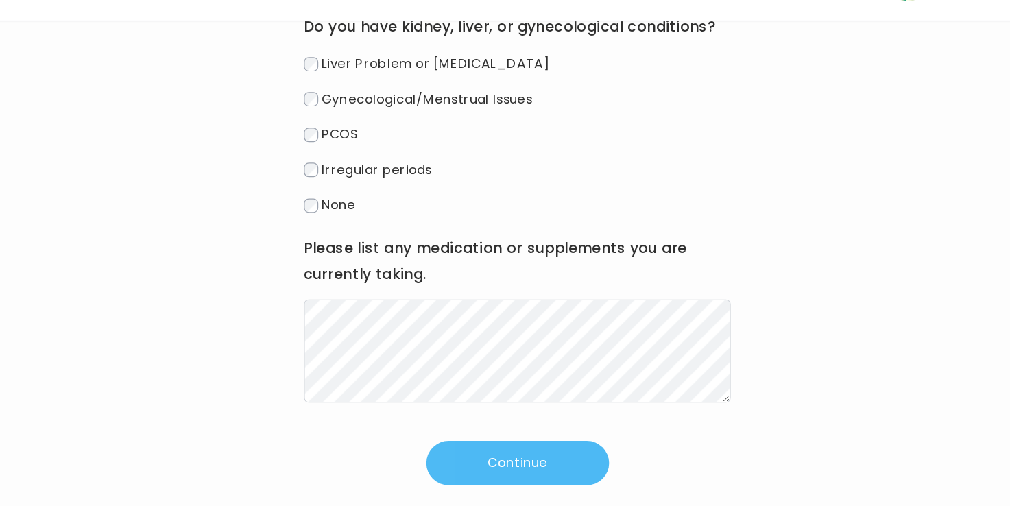
click at [492, 455] on button "Continue" at bounding box center [505, 448] width 158 height 38
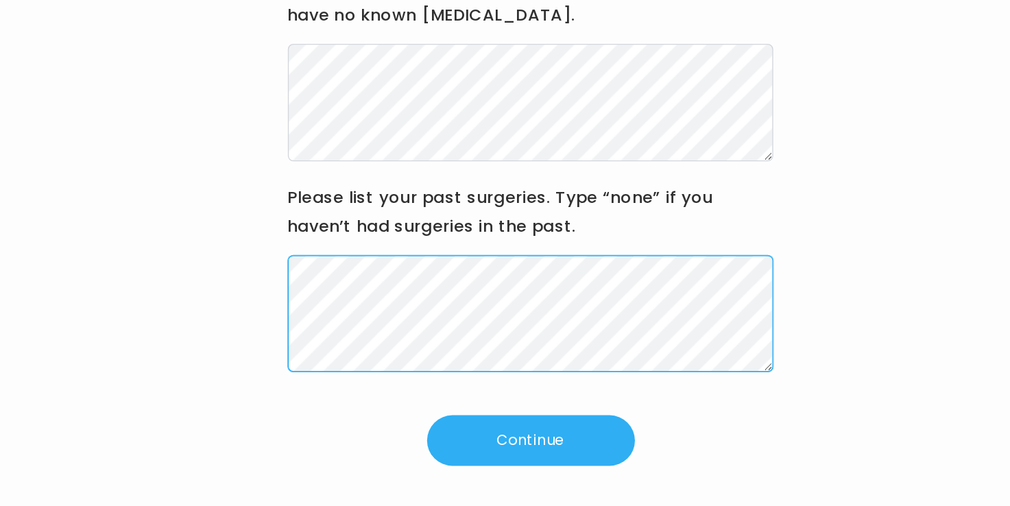
scroll to position [156, 0]
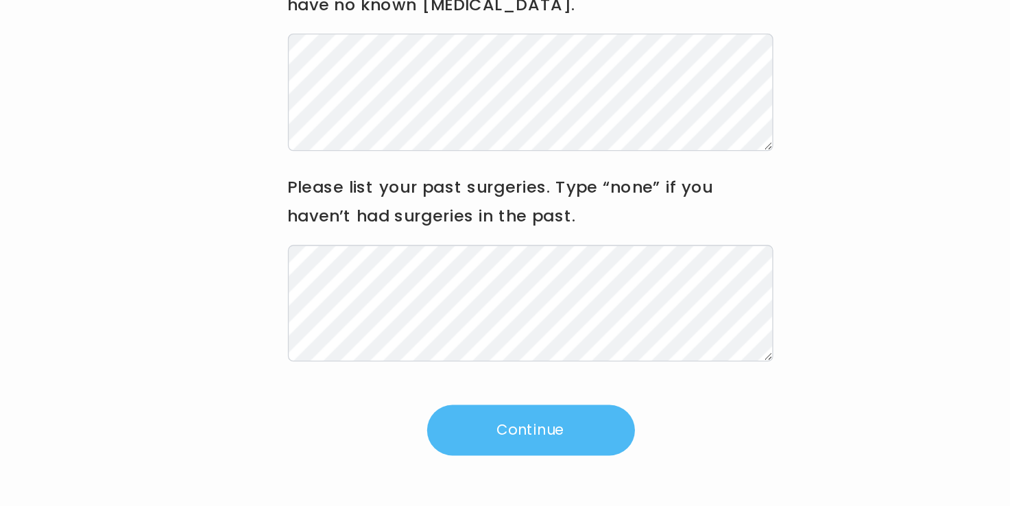
click at [509, 447] on button "Continue" at bounding box center [505, 448] width 158 height 38
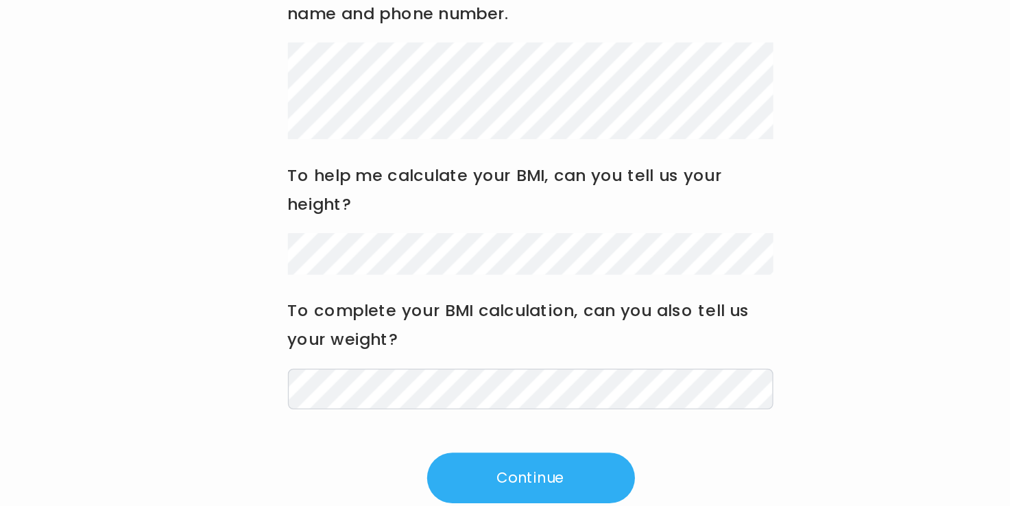
scroll to position [150, 0]
click at [628, 449] on div "For emergencies, who should we contact? Just their full name and phone number. …" at bounding box center [505, 287] width 369 height 432
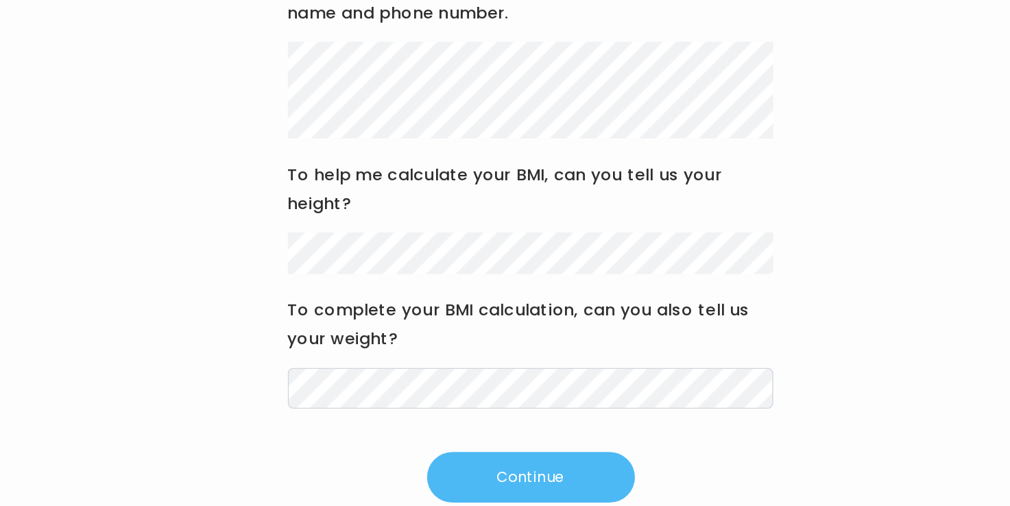
click at [490, 485] on button "Continue" at bounding box center [505, 484] width 158 height 38
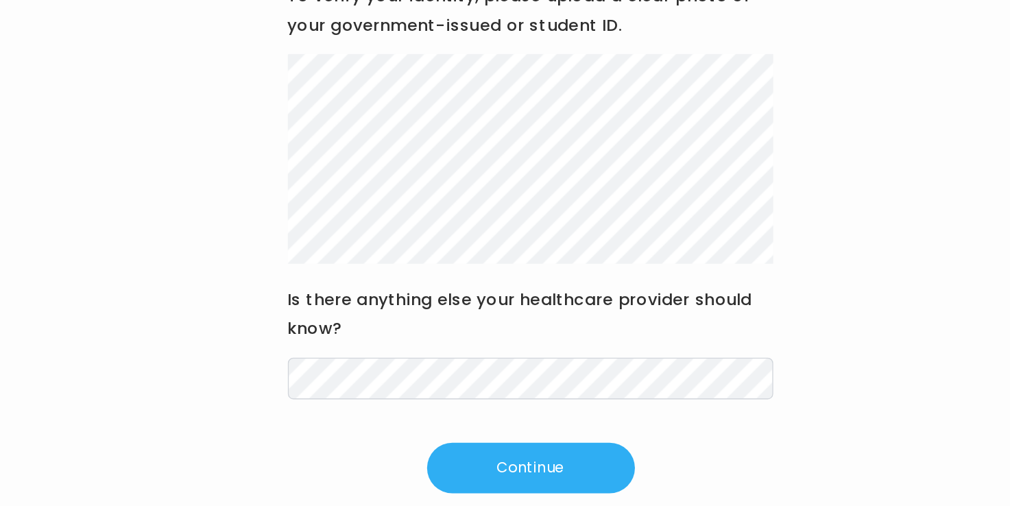
scroll to position [169, 0]
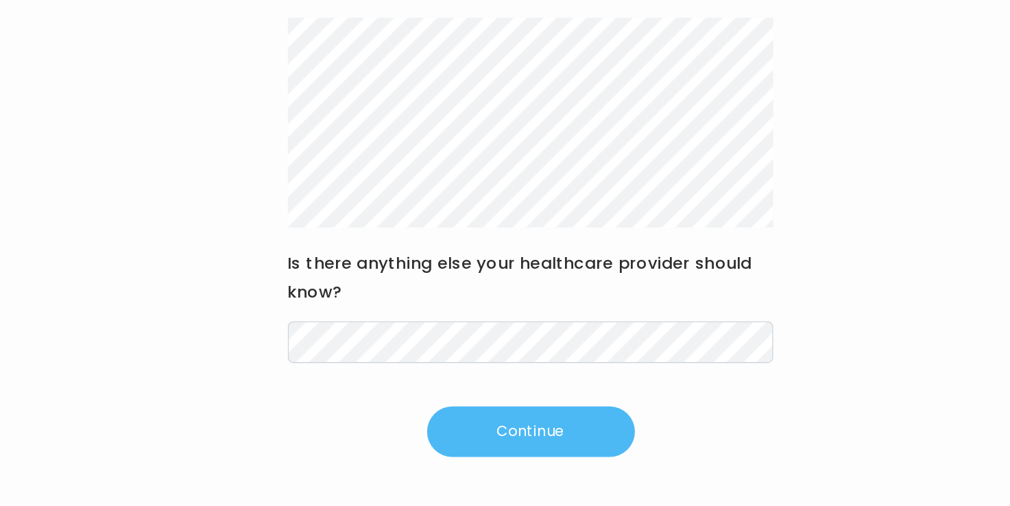
click at [494, 457] on button "Continue" at bounding box center [505, 449] width 158 height 38
click at [476, 431] on button "Continue" at bounding box center [505, 449] width 158 height 38
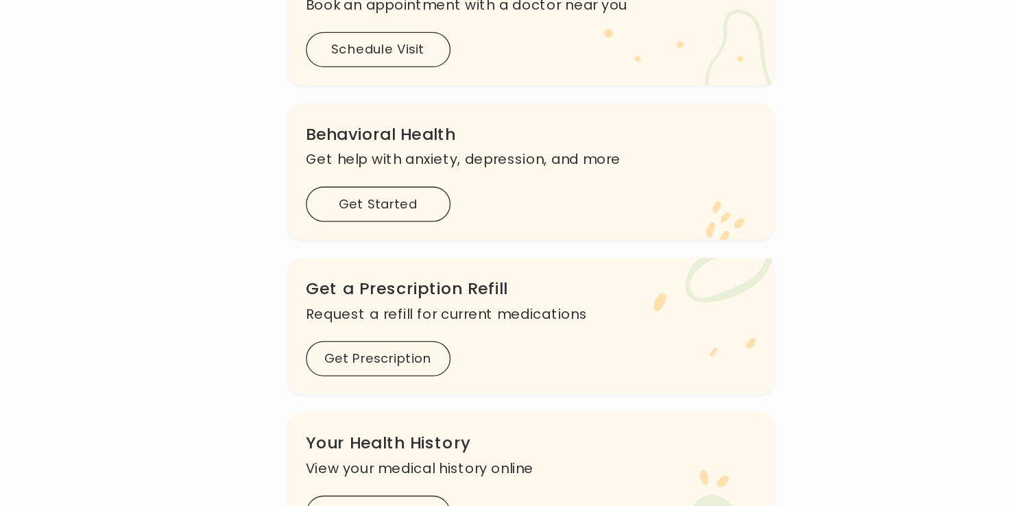
scroll to position [316, 0]
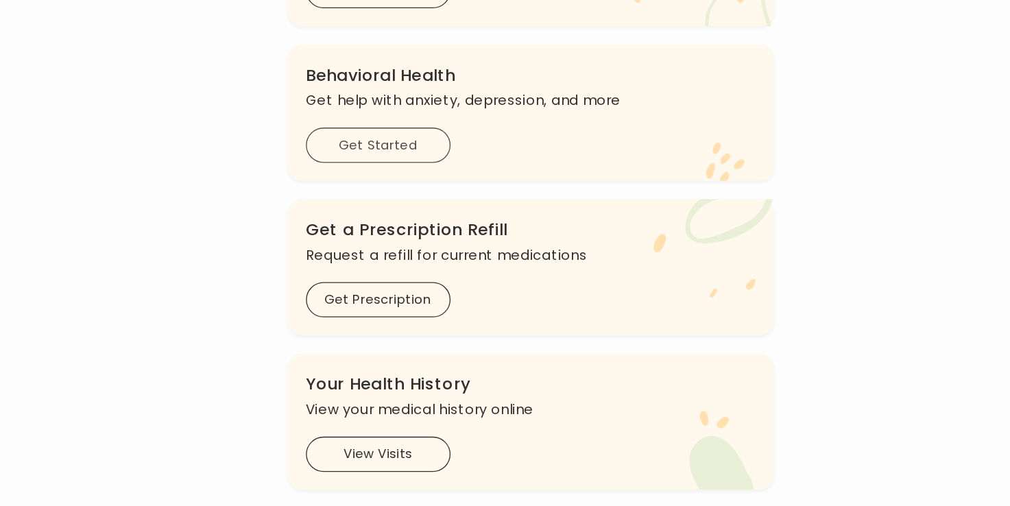
click at [396, 234] on button "Get Started" at bounding box center [390, 232] width 110 height 27
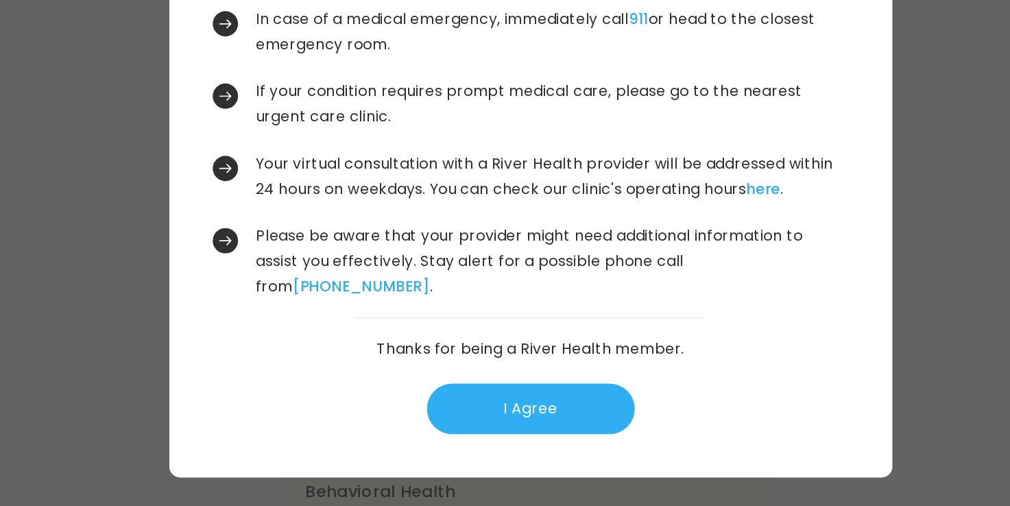
scroll to position [0, 0]
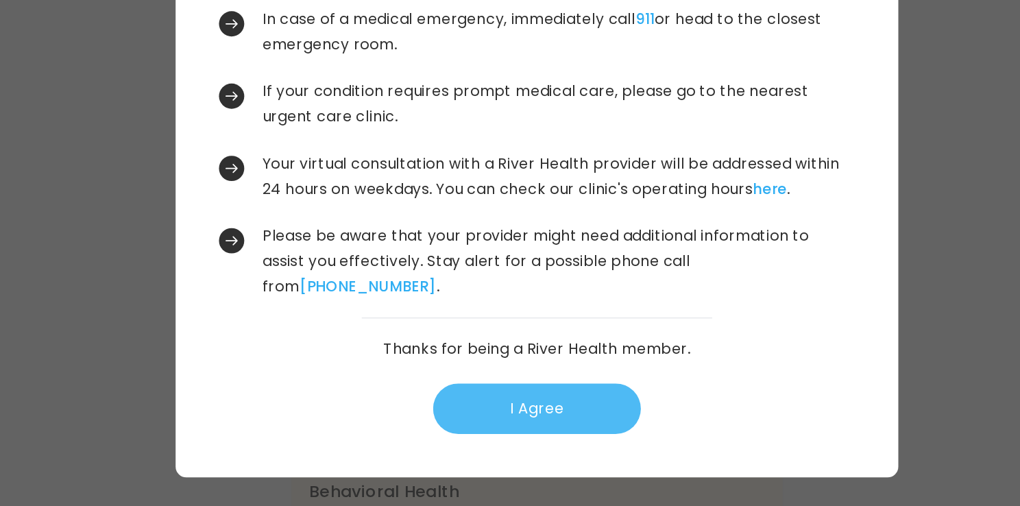
click at [507, 434] on button "I Agree" at bounding box center [510, 432] width 158 height 38
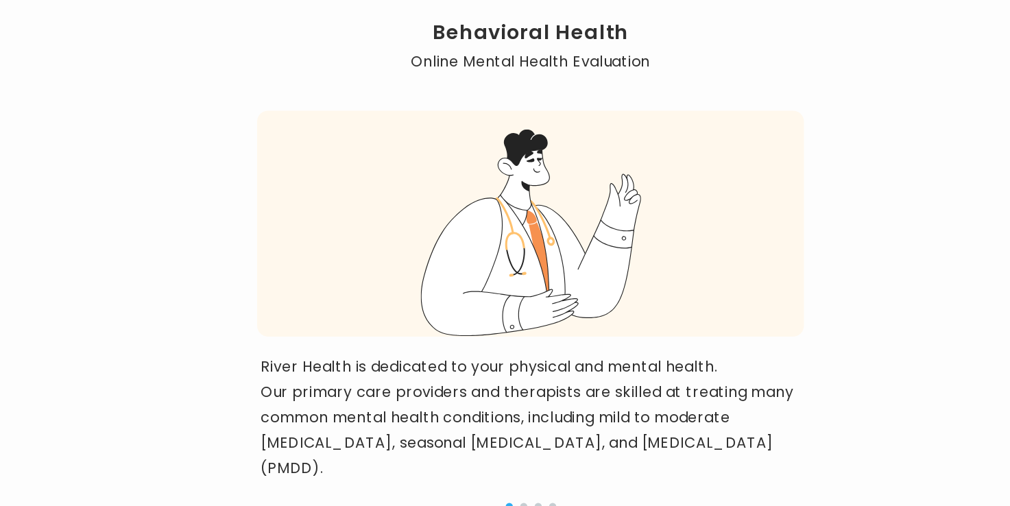
scroll to position [137, 0]
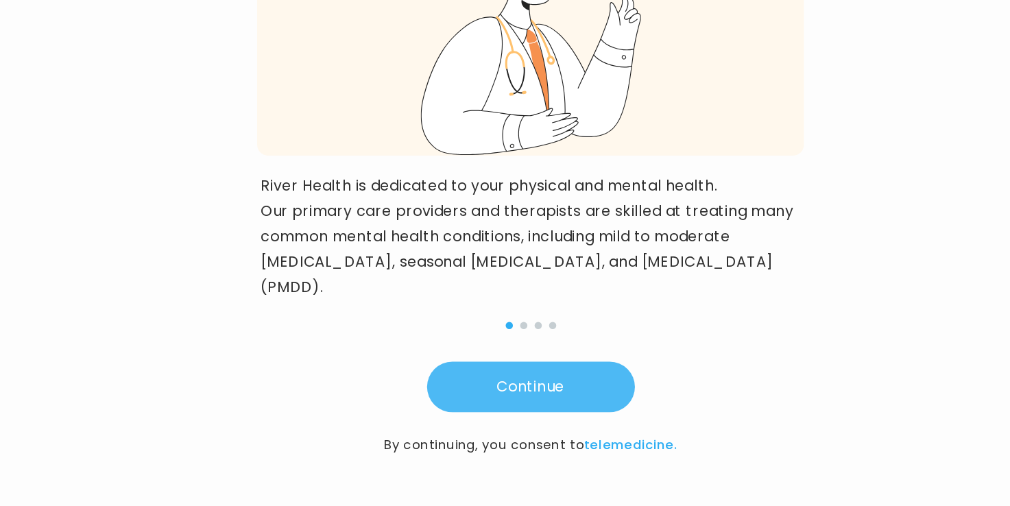
click at [505, 413] on button "Continue" at bounding box center [505, 415] width 158 height 38
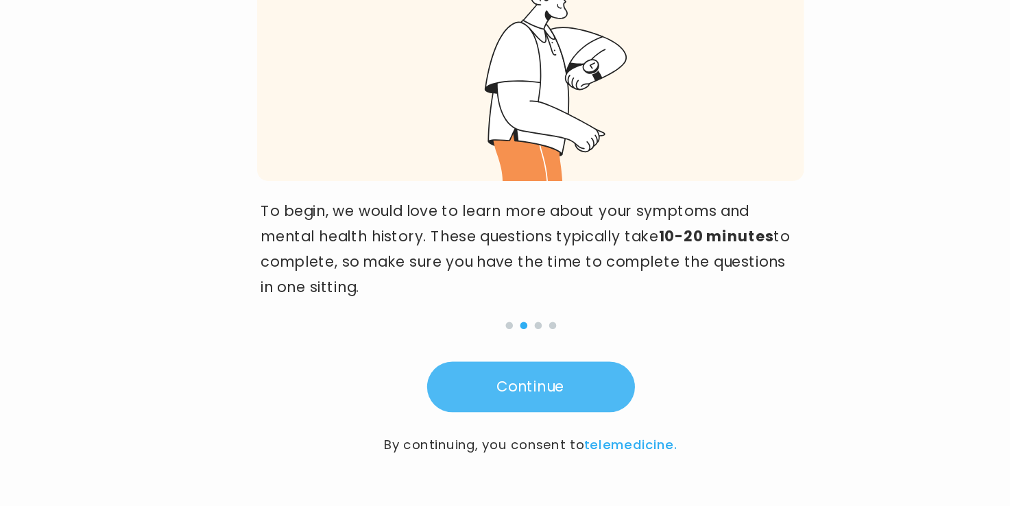
scroll to position [118, 0]
click at [505, 413] on button "Continue" at bounding box center [505, 415] width 158 height 38
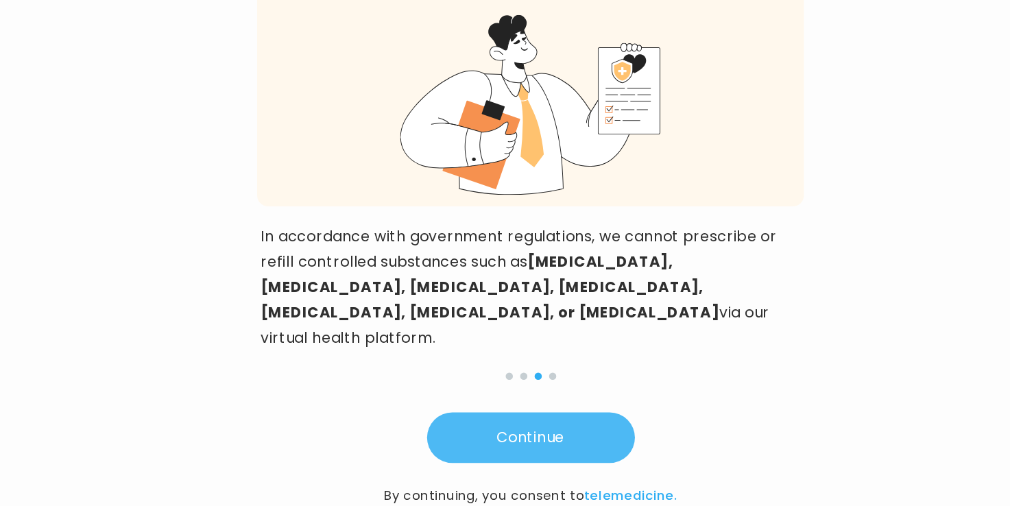
click at [505, 435] on button "Continue" at bounding box center [505, 454] width 158 height 38
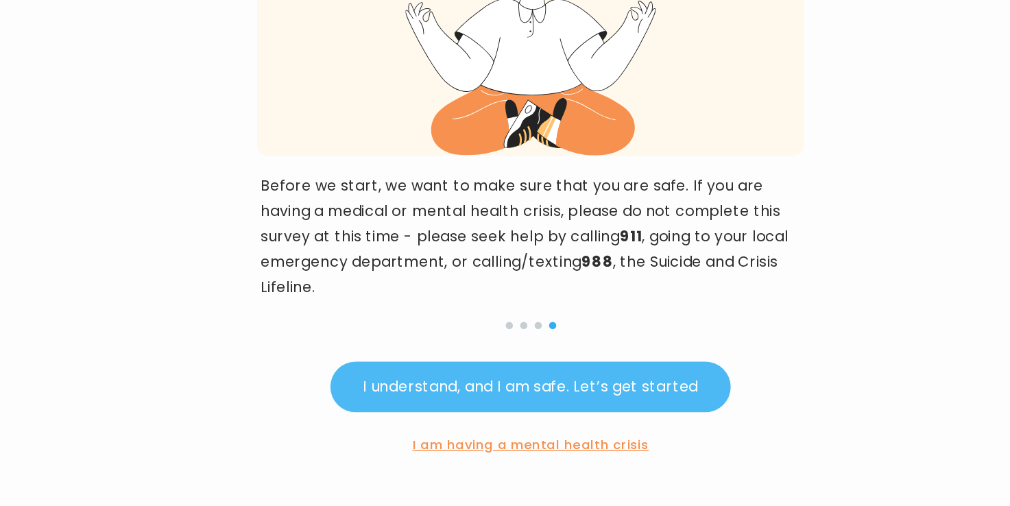
click at [505, 413] on button "I understand, and I am safe. Let’s get started" at bounding box center [505, 415] width 304 height 38
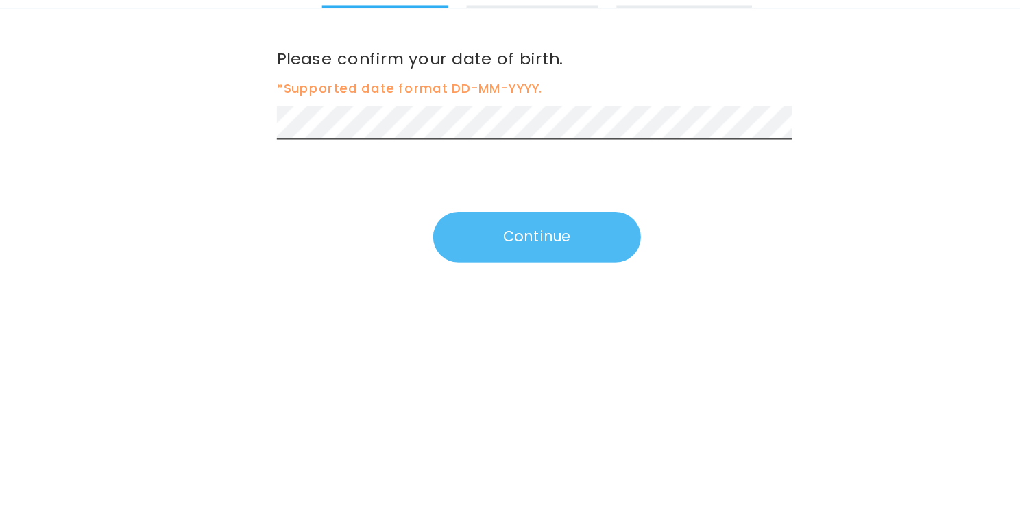
click at [516, 304] on button "Continue" at bounding box center [510, 301] width 158 height 38
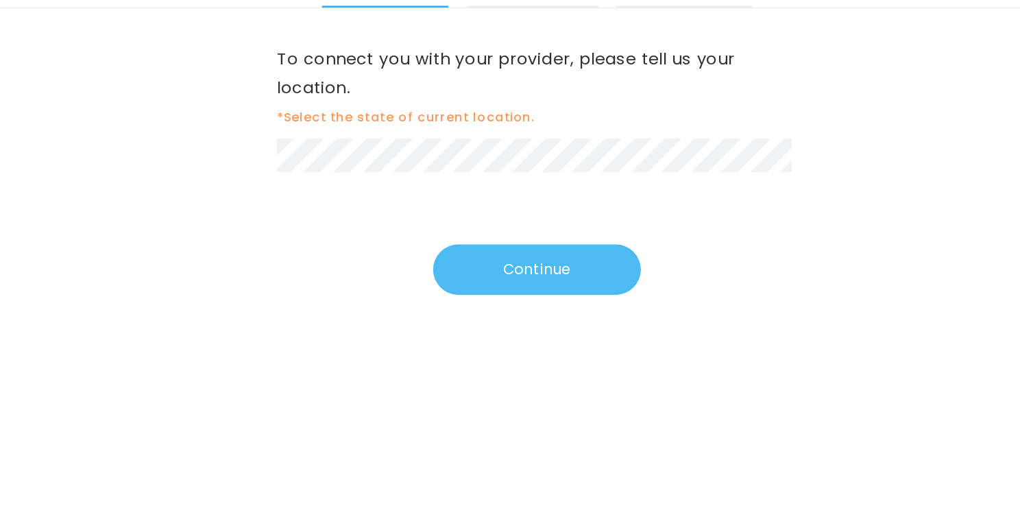
click at [506, 322] on button "Continue" at bounding box center [510, 326] width 158 height 38
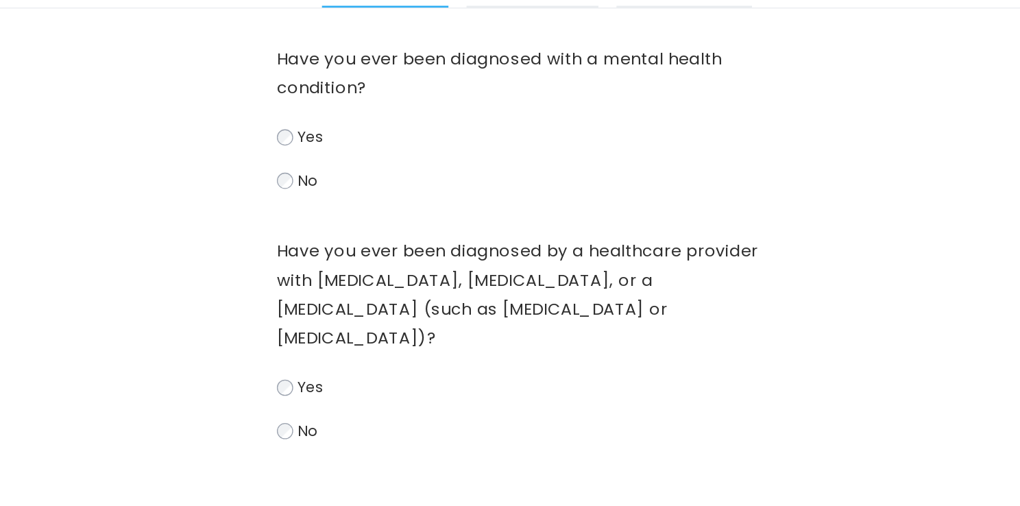
click at [321, 452] on label "No" at bounding box center [510, 449] width 395 height 20
click at [774, 291] on div "Have you ever been diagnosed with a mental health condition? Yes No Have you ev…" at bounding box center [510, 357] width 1020 height 458
click at [516, 125] on button "Part II" at bounding box center [506, 108] width 99 height 37
click at [798, 409] on div "Have you ever been diagnosed with a mental health condition? Yes No Have you ev…" at bounding box center [510, 357] width 1020 height 458
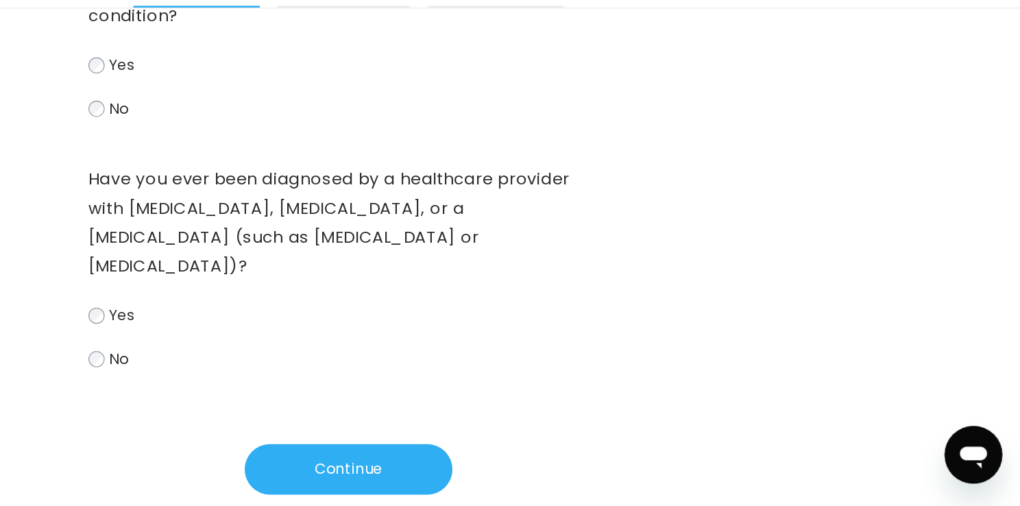
scroll to position [80, 0]
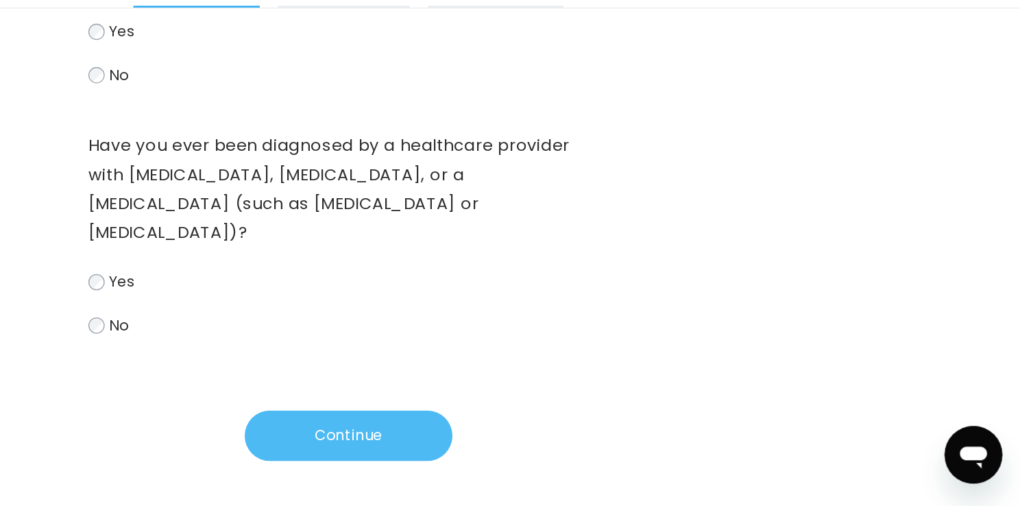
click at [513, 444] on button "Continue" at bounding box center [510, 452] width 158 height 38
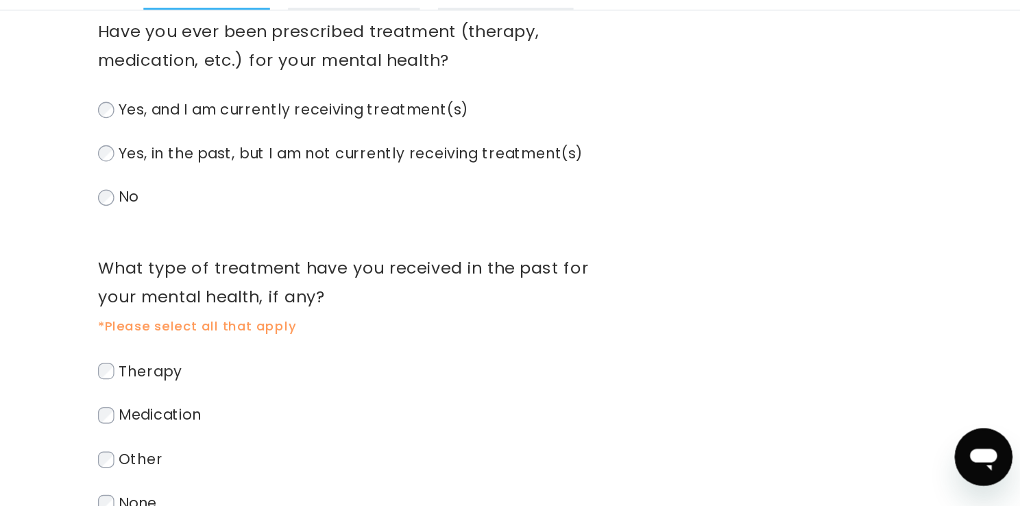
scroll to position [27, 0]
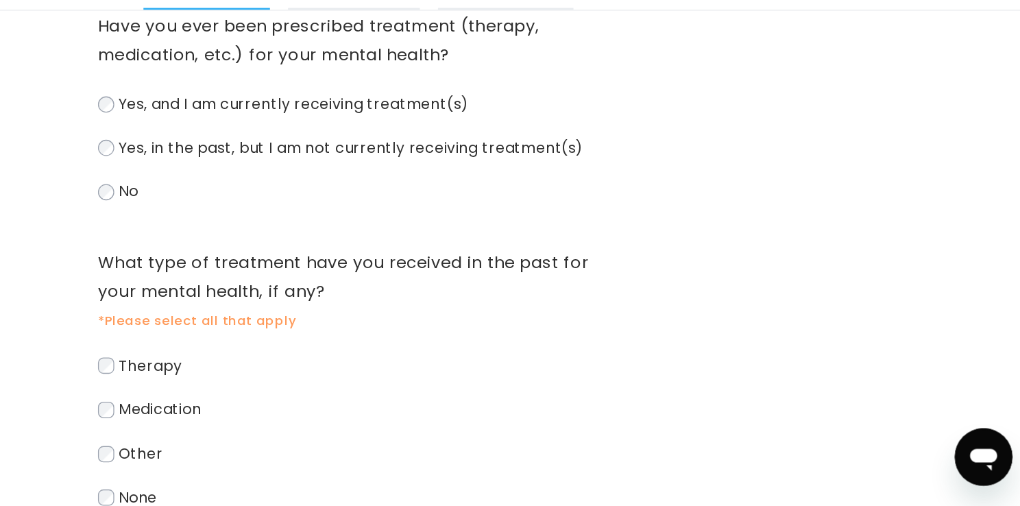
drag, startPoint x: 874, startPoint y: 376, endPoint x: 764, endPoint y: 382, distance: 109.9
click at [764, 382] on div "Have you ever been prescribed treatment (therapy, medication, etc.) for your me…" at bounding box center [510, 446] width 1020 height 691
click at [507, 122] on button "Part II" at bounding box center [506, 108] width 99 height 37
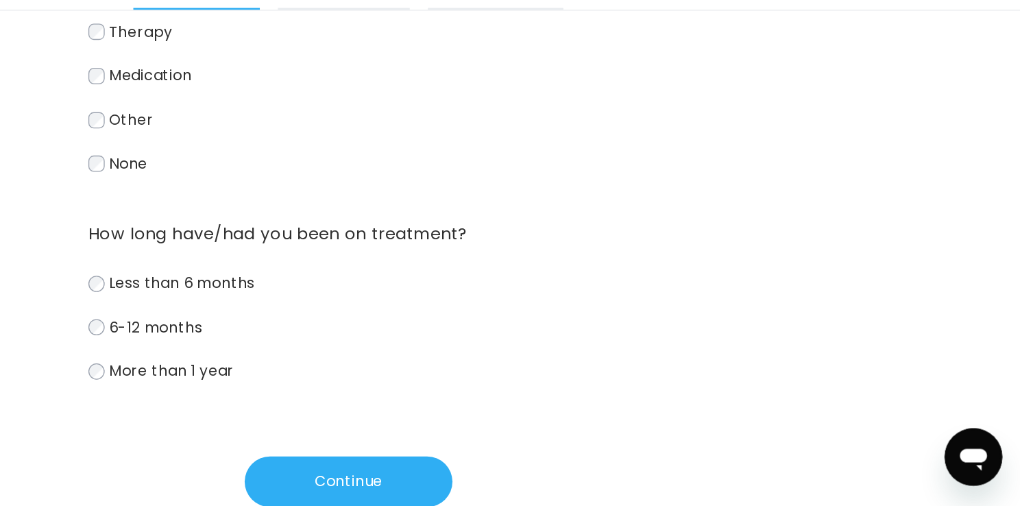
scroll to position [285, 0]
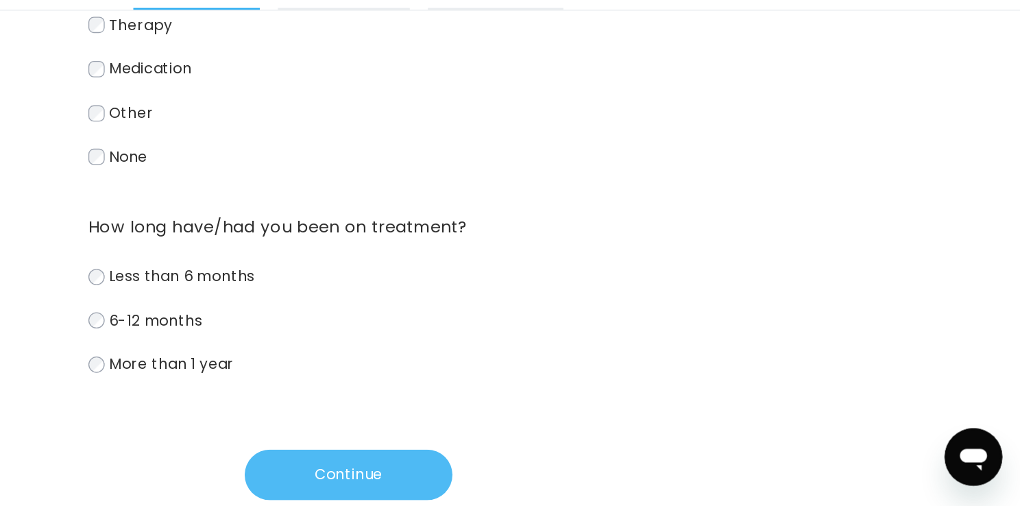
click at [484, 474] on button "Continue" at bounding box center [510, 480] width 158 height 38
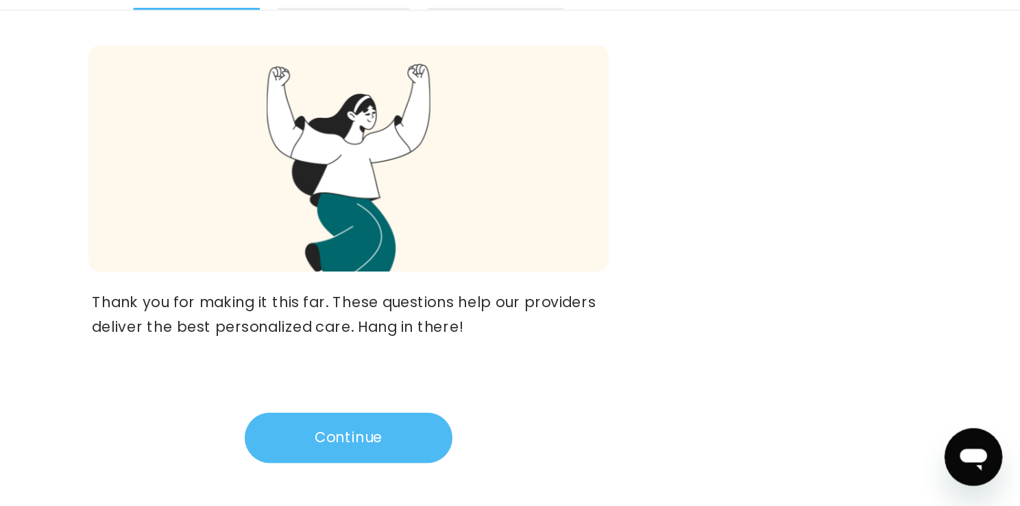
scroll to position [0, 0]
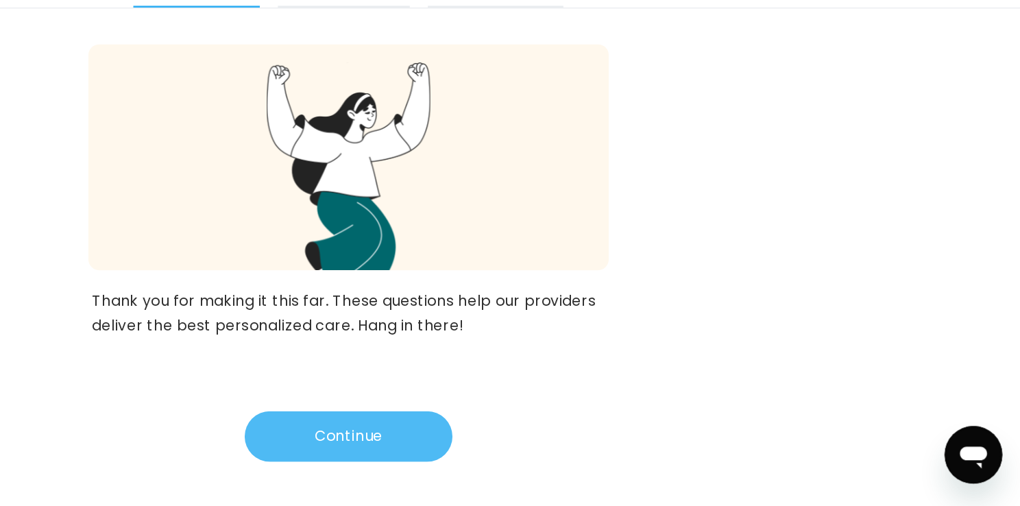
click at [510, 449] on button "Continue" at bounding box center [510, 453] width 158 height 38
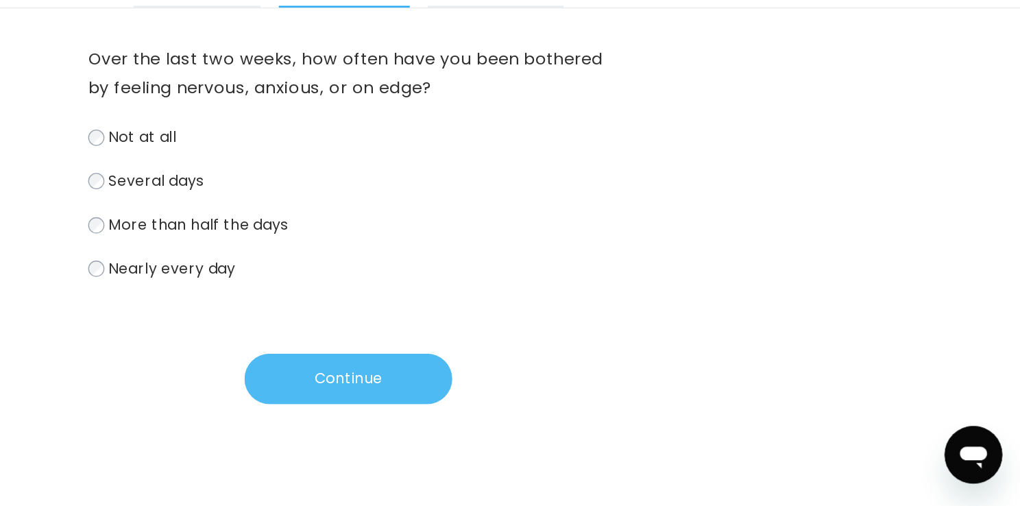
click at [484, 401] on button "Continue" at bounding box center [510, 409] width 158 height 38
click at [499, 419] on button "Continue" at bounding box center [510, 409] width 158 height 38
click at [489, 407] on button "Continue" at bounding box center [510, 409] width 158 height 38
click at [490, 409] on button "Continue" at bounding box center [510, 409] width 158 height 38
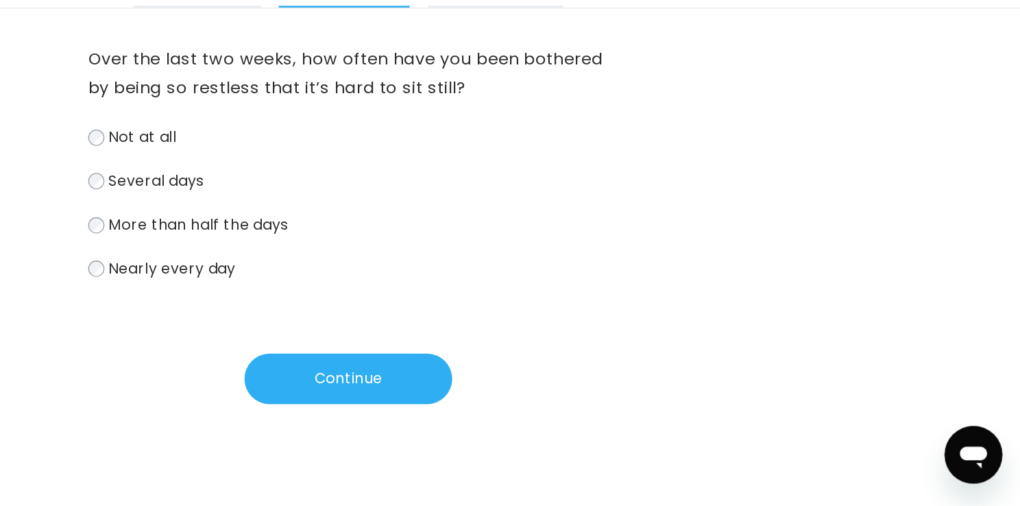
click at [322, 230] on label "Not at all" at bounding box center [510, 226] width 395 height 20
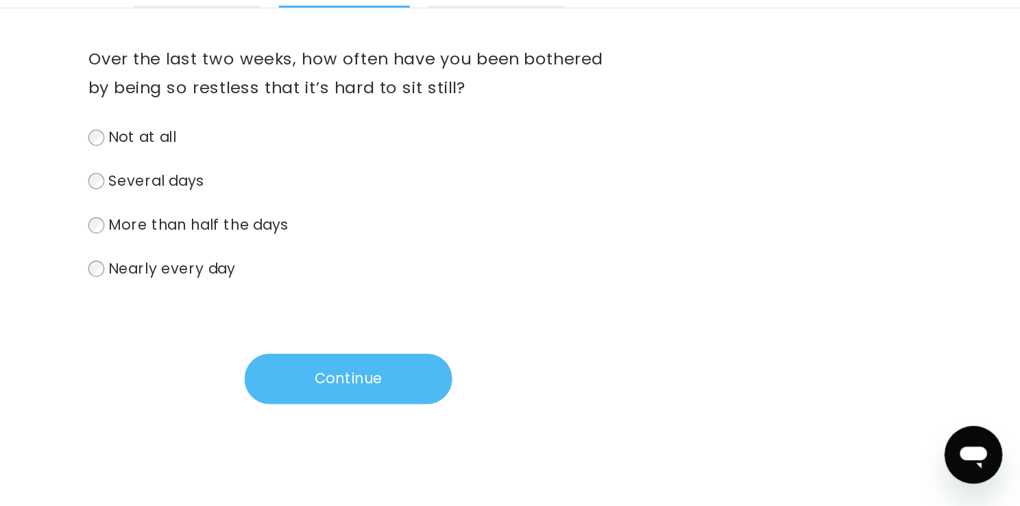
click at [511, 407] on button "Continue" at bounding box center [510, 409] width 158 height 38
click at [501, 415] on button "Continue" at bounding box center [510, 409] width 158 height 38
click at [481, 413] on button "Continue" at bounding box center [510, 409] width 158 height 38
click at [496, 409] on button "Continue" at bounding box center [510, 409] width 158 height 38
click at [511, 403] on button "Continue" at bounding box center [510, 409] width 158 height 38
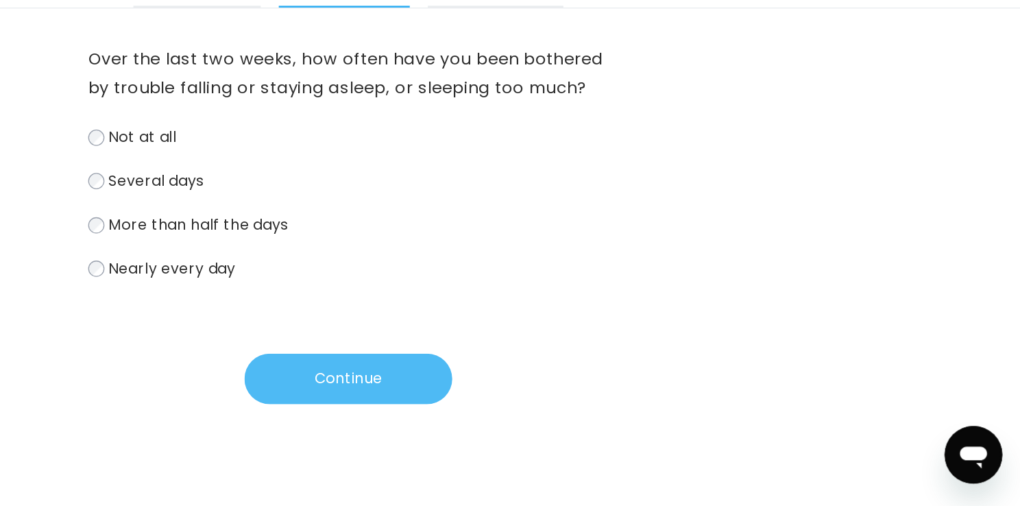
click at [478, 418] on button "Continue" at bounding box center [510, 409] width 158 height 38
click at [482, 402] on button "Continue" at bounding box center [510, 409] width 158 height 38
click at [481, 413] on button "Continue" at bounding box center [510, 409] width 158 height 38
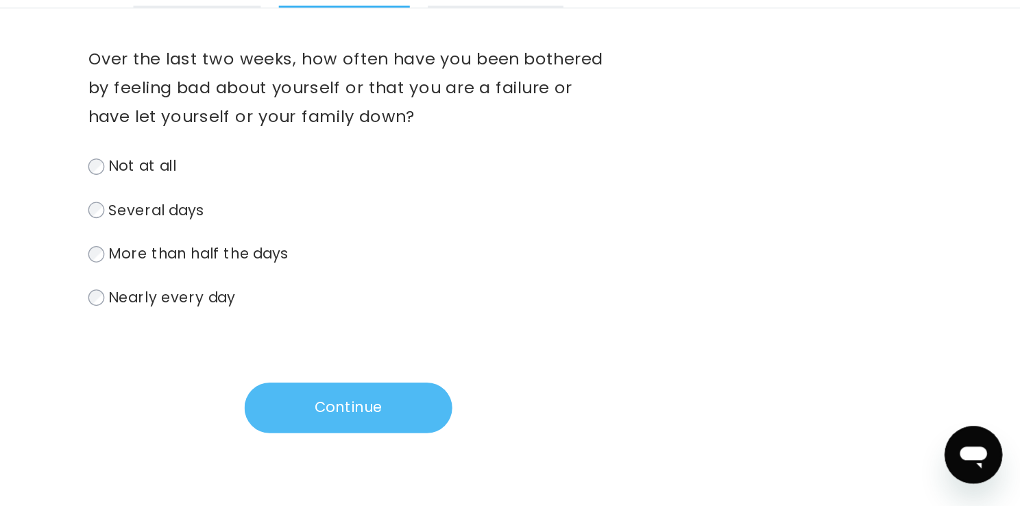
click at [478, 436] on button "Continue" at bounding box center [510, 431] width 158 height 38
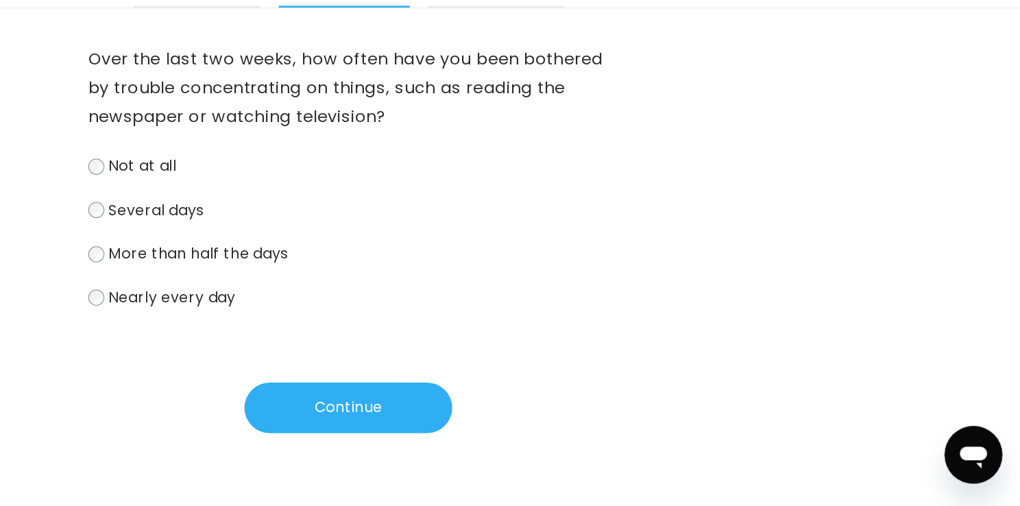
click at [370, 350] on span "Nearly every day" at bounding box center [376, 347] width 97 height 16
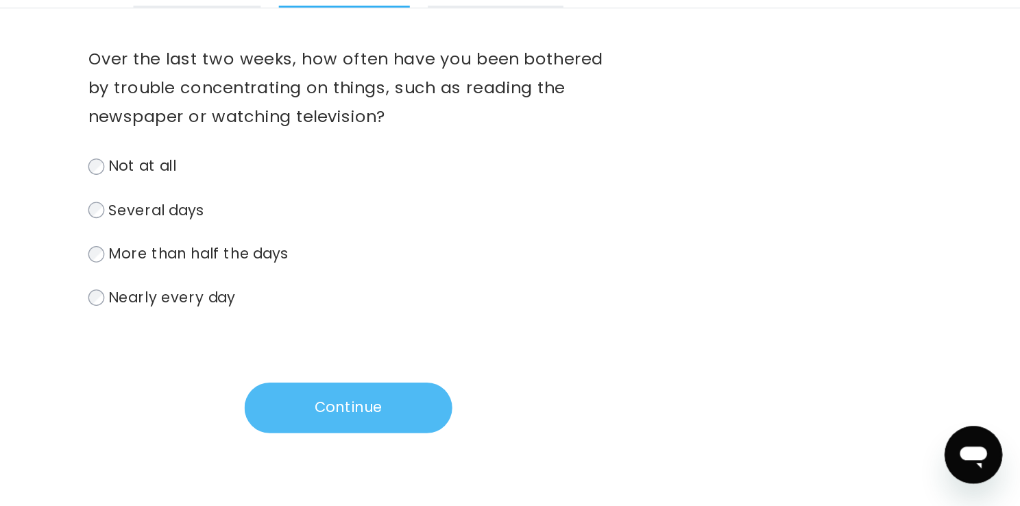
click at [514, 433] on button "Continue" at bounding box center [510, 431] width 158 height 38
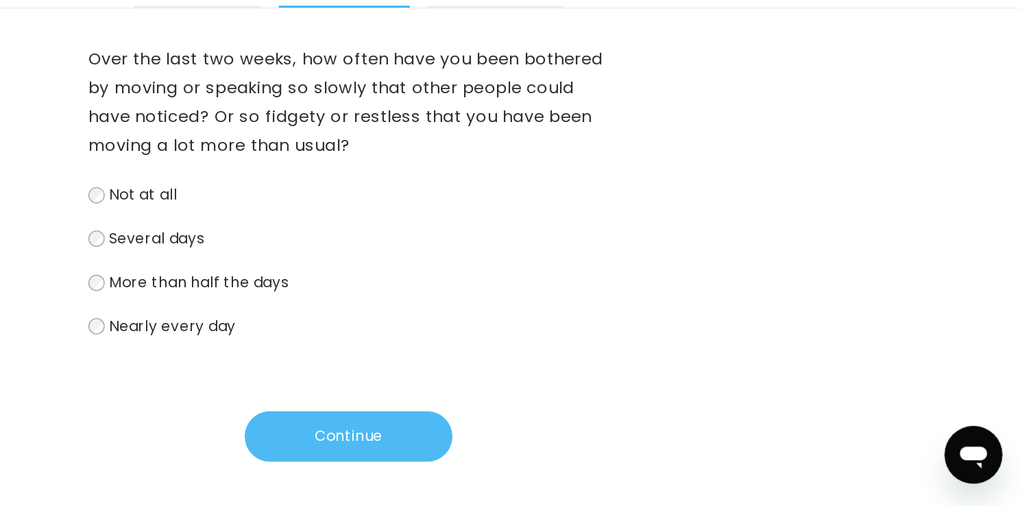
click at [511, 454] on button "Continue" at bounding box center [510, 453] width 158 height 38
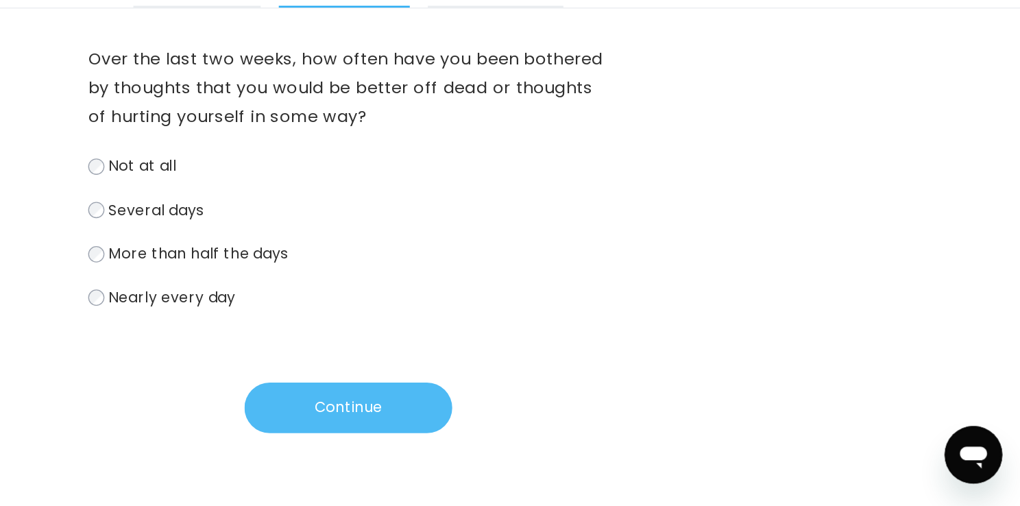
click at [516, 435] on button "Continue" at bounding box center [510, 431] width 158 height 38
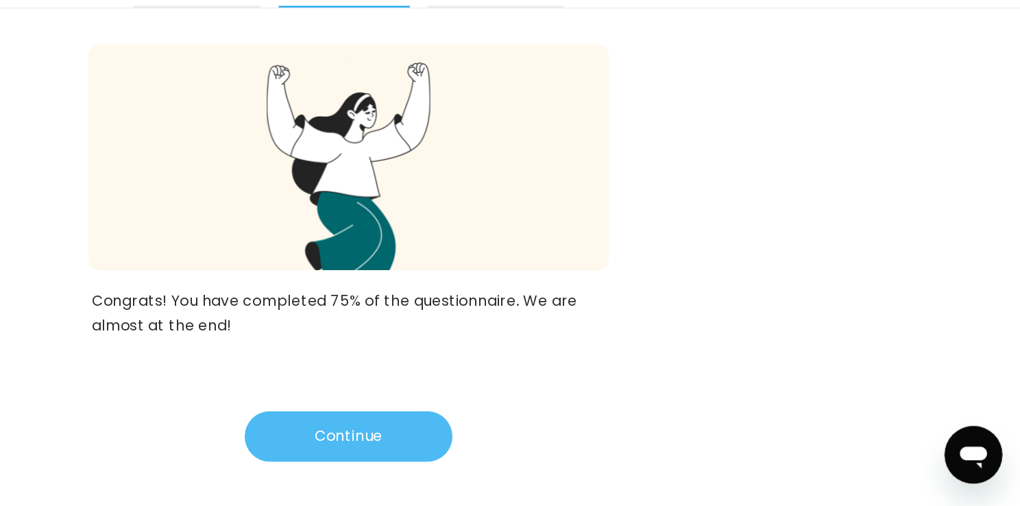
click at [516, 469] on button "Continue" at bounding box center [510, 453] width 158 height 38
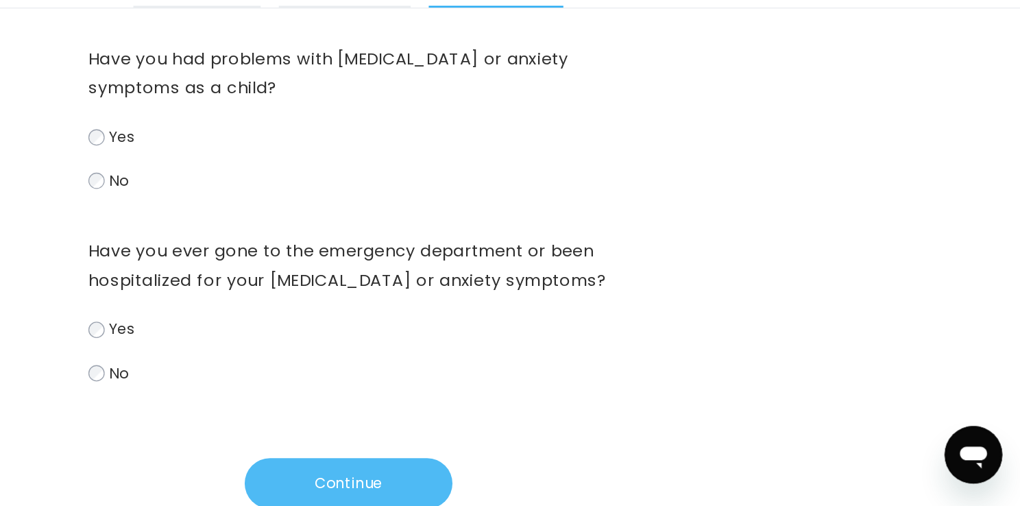
click at [468, 493] on button "Continue" at bounding box center [510, 489] width 158 height 38
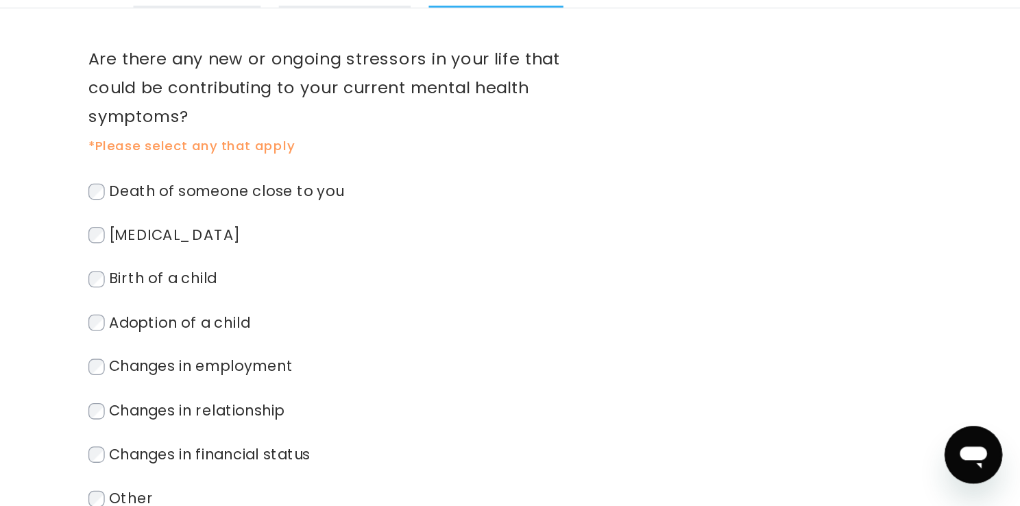
click at [324, 437] on label "Changes in relationship" at bounding box center [510, 434] width 395 height 20
click at [341, 465] on span "Changes in financial status" at bounding box center [404, 467] width 153 height 16
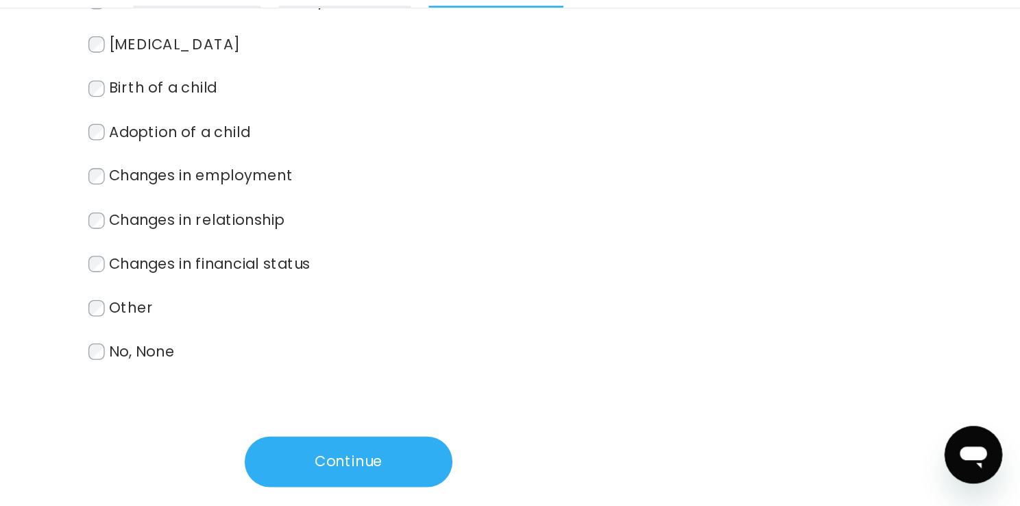
scroll to position [165, 0]
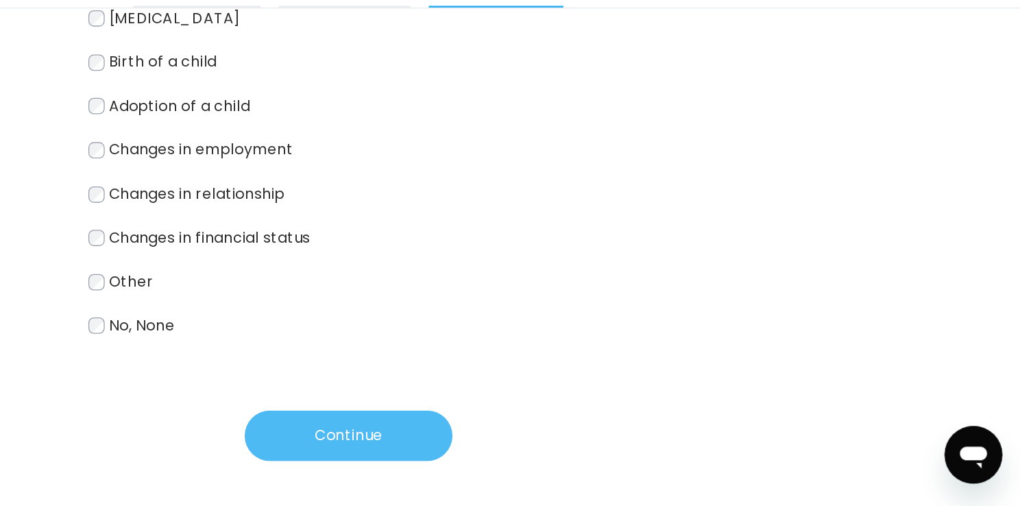
click at [514, 452] on button "Continue" at bounding box center [510, 452] width 158 height 38
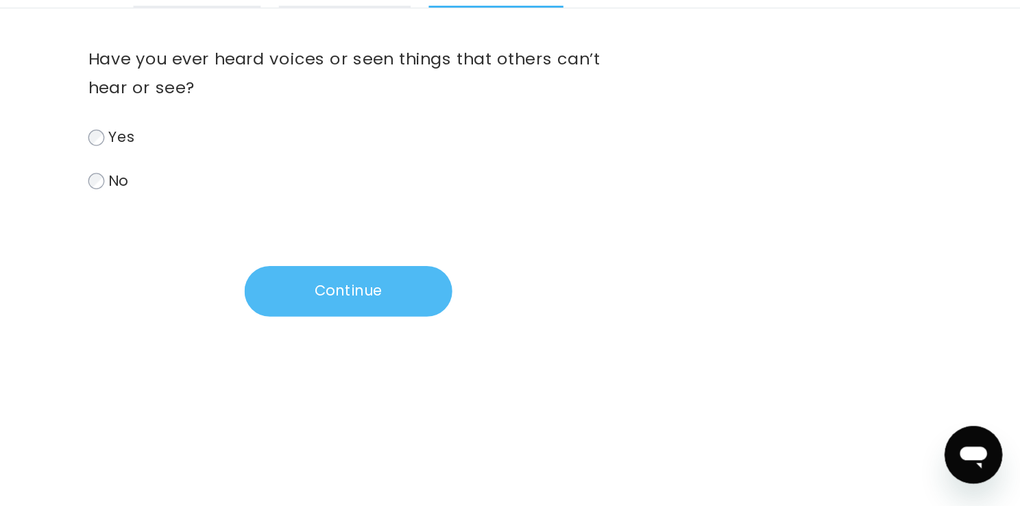
click at [485, 352] on button "Continue" at bounding box center [510, 343] width 158 height 38
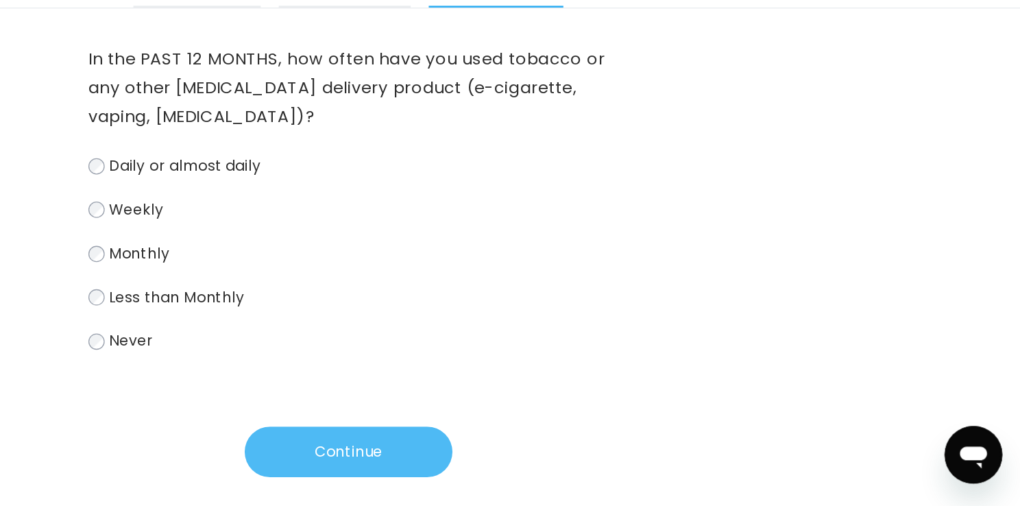
click at [470, 472] on button "Continue" at bounding box center [510, 465] width 158 height 38
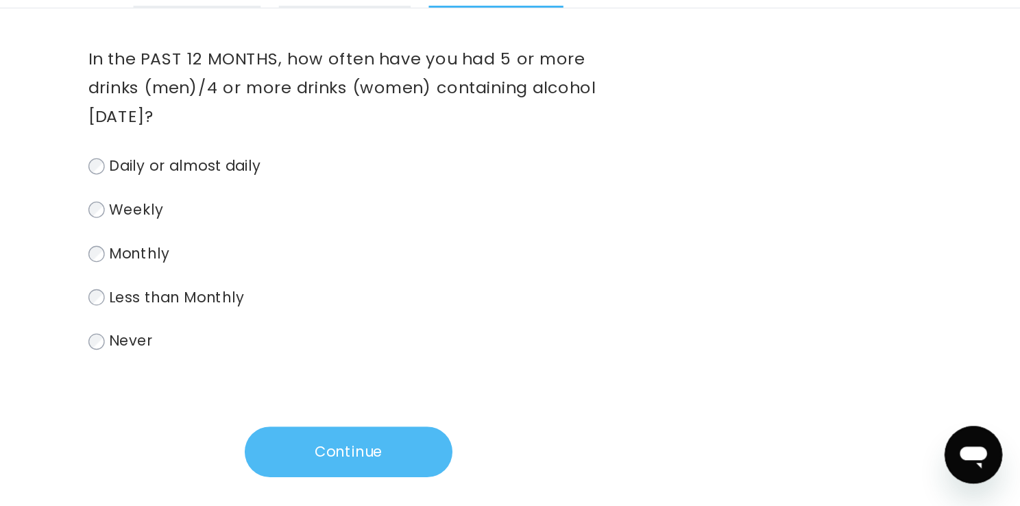
click at [504, 459] on button "Continue" at bounding box center [510, 465] width 158 height 38
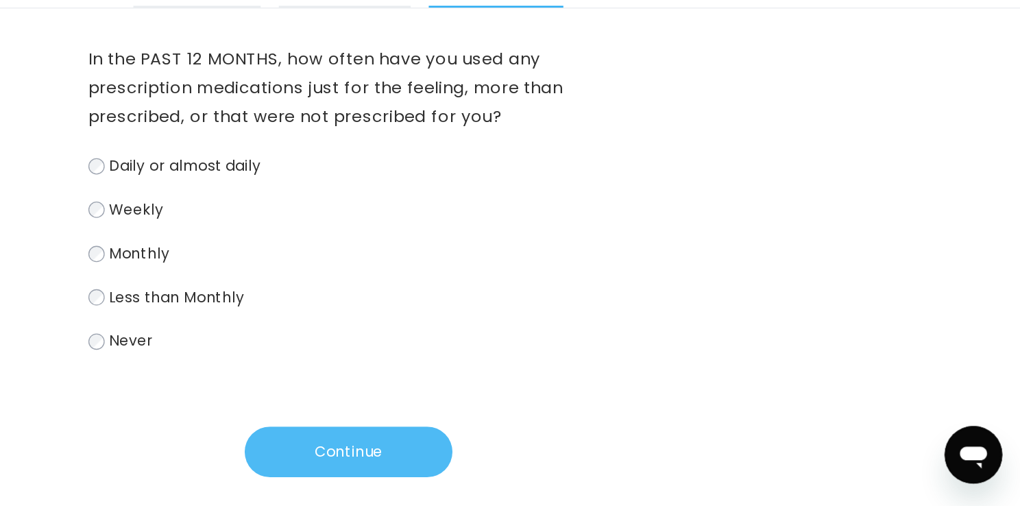
click at [521, 465] on button "Continue" at bounding box center [510, 465] width 158 height 38
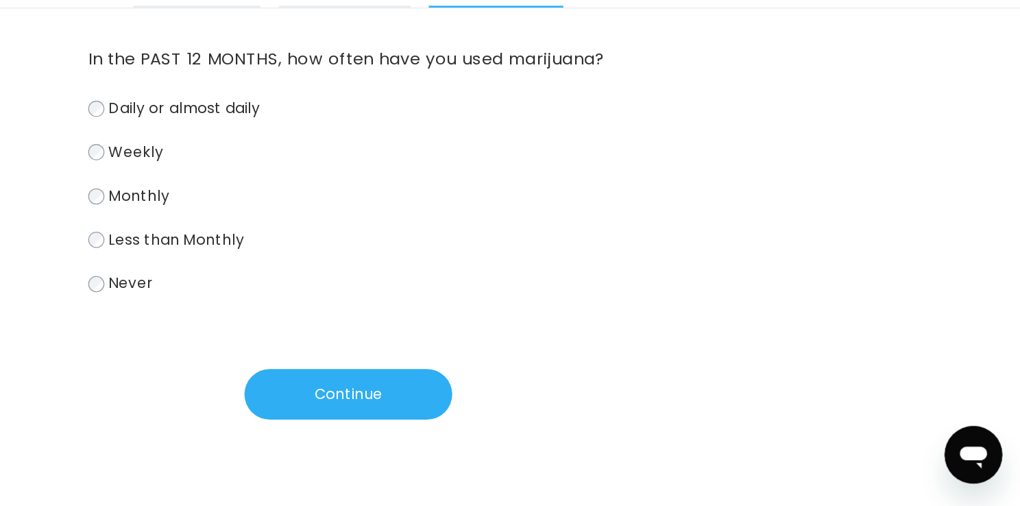
click at [357, 345] on span "Never" at bounding box center [345, 337] width 34 height 16
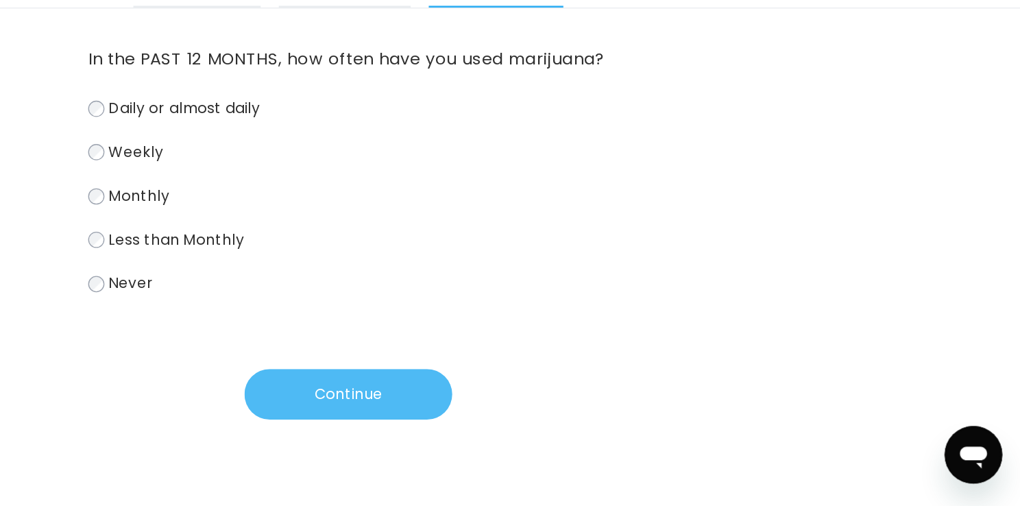
click at [522, 440] on button "Continue" at bounding box center [510, 421] width 158 height 38
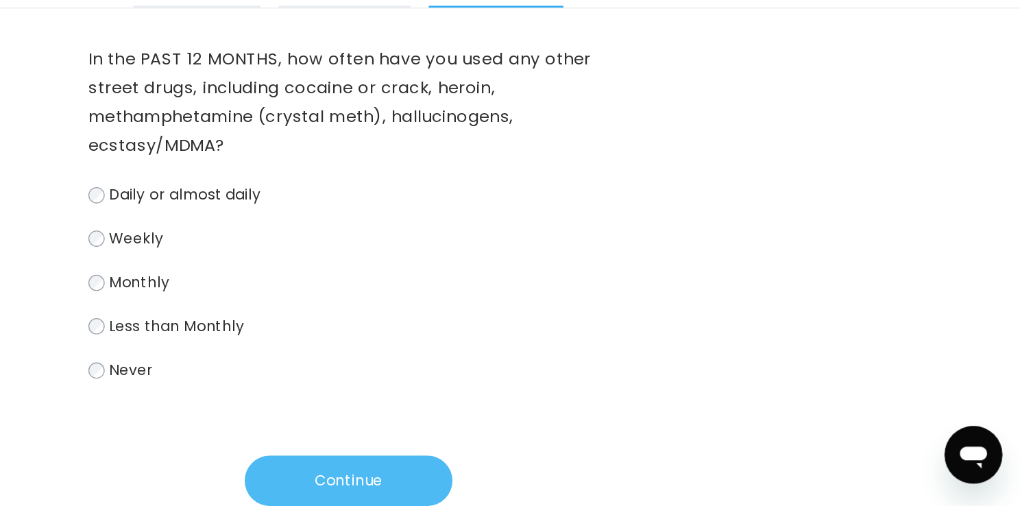
click at [492, 479] on button "Continue" at bounding box center [510, 487] width 158 height 38
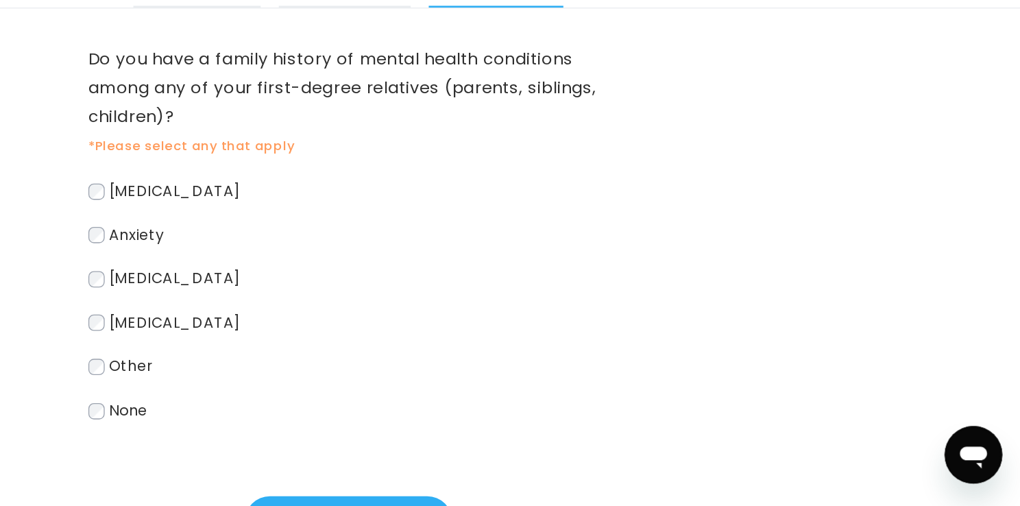
click at [707, 420] on div "Do you have a family history of mental health conditions among any of your firs…" at bounding box center [510, 349] width 1020 height 443
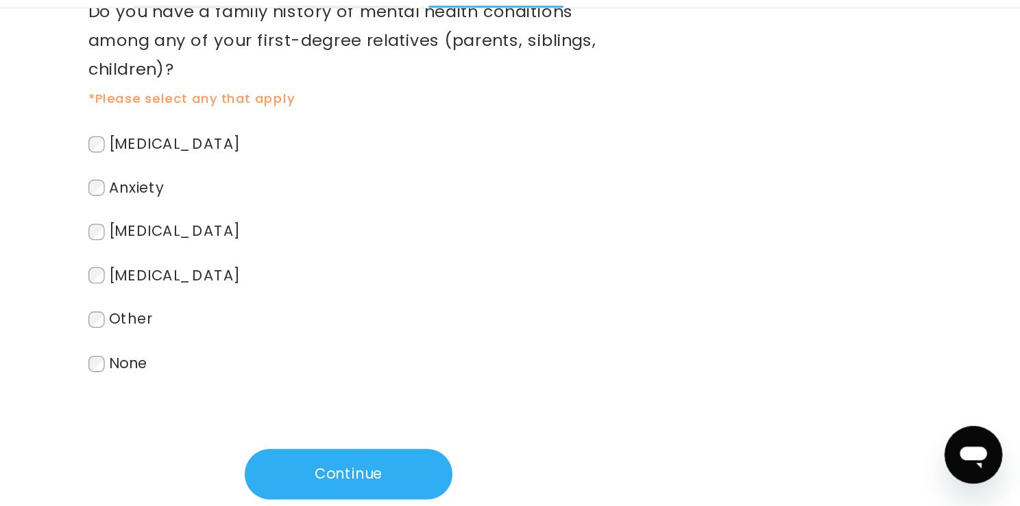
scroll to position [65, 0]
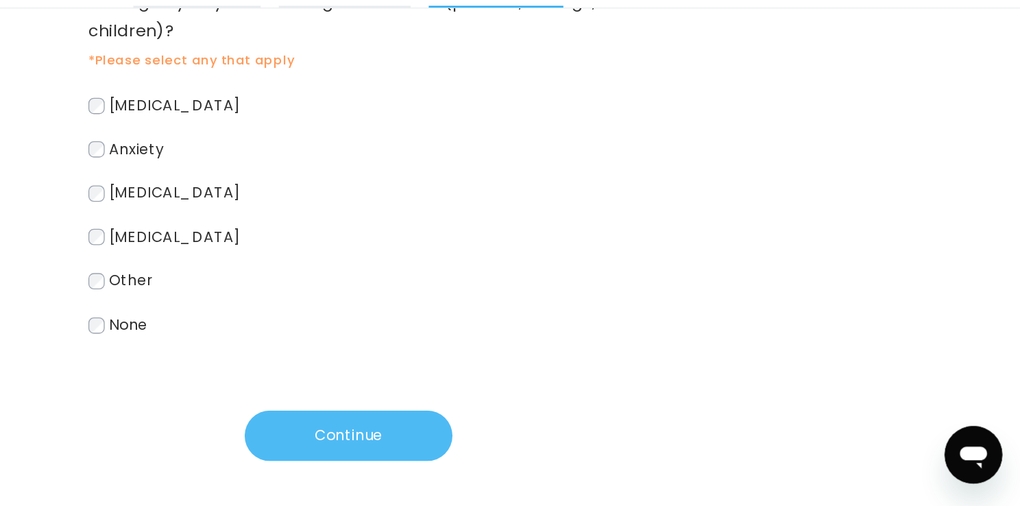
click at [519, 452] on button "Continue" at bounding box center [510, 452] width 158 height 38
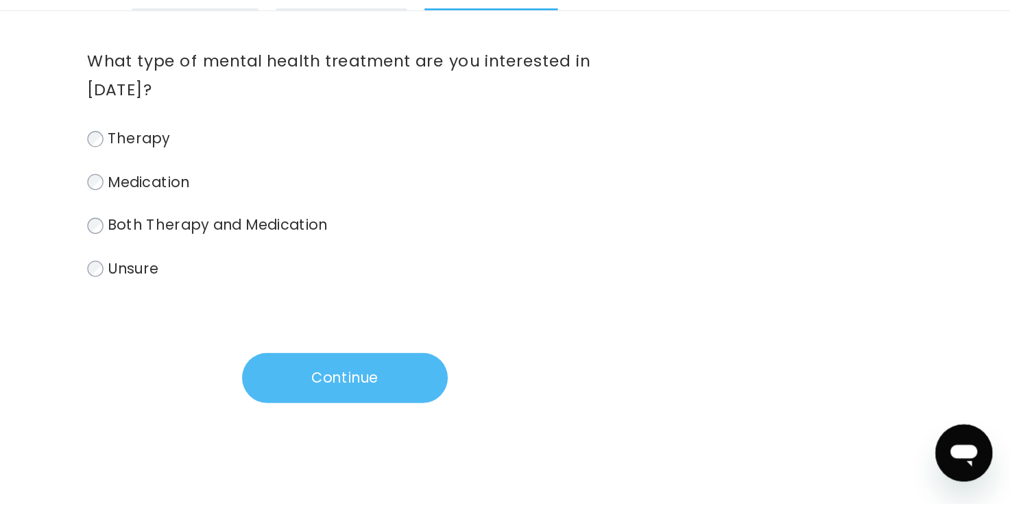
scroll to position [0, 0]
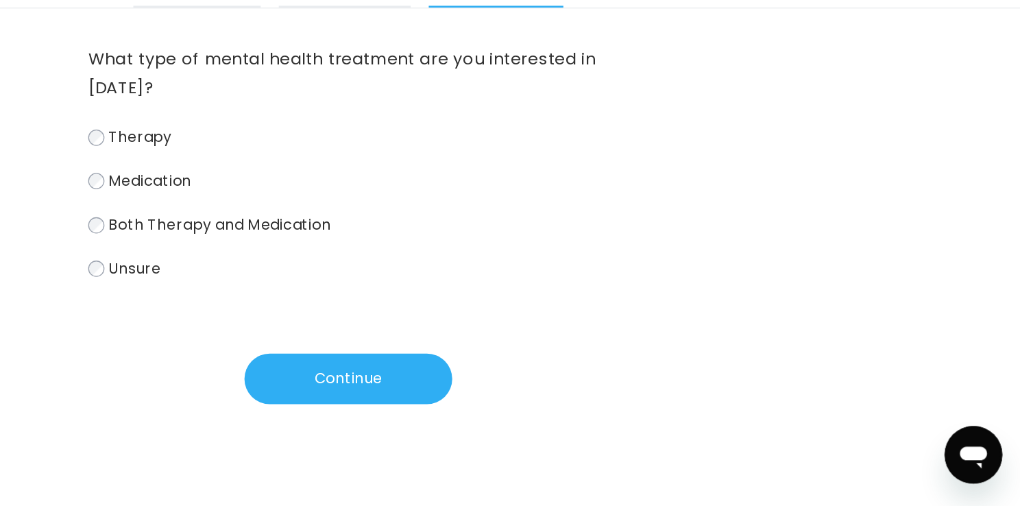
click at [343, 224] on span "Therapy" at bounding box center [352, 226] width 48 height 16
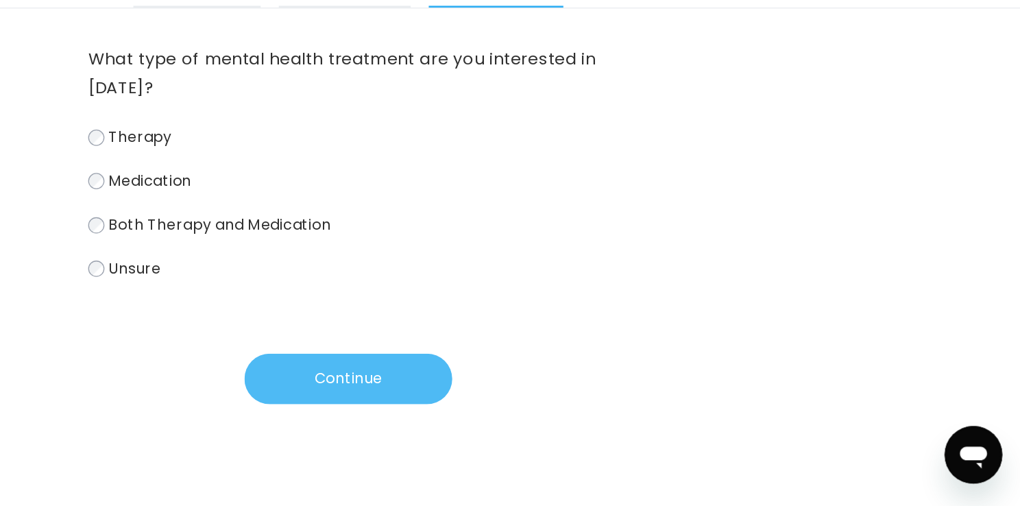
click at [489, 414] on button "Continue" at bounding box center [510, 409] width 158 height 38
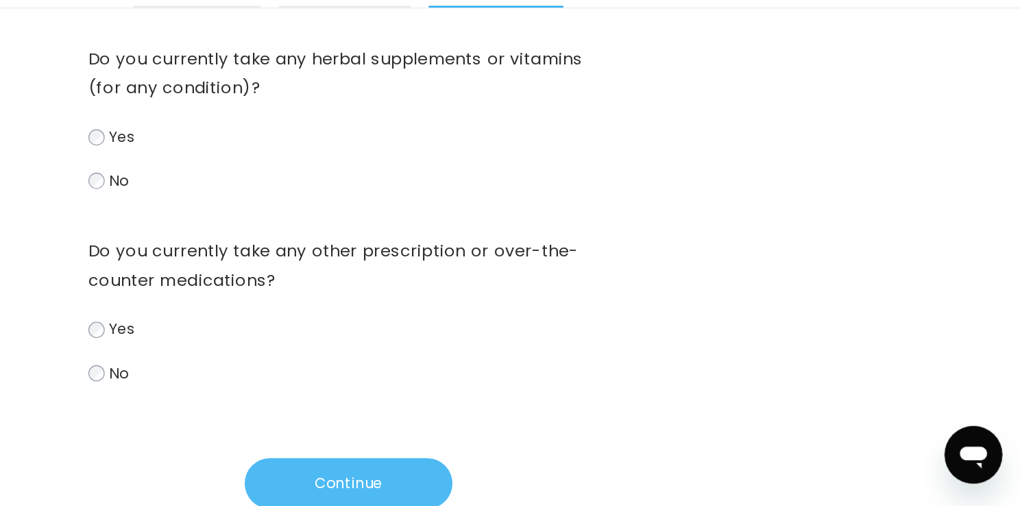
click at [475, 487] on button "Continue" at bounding box center [510, 489] width 158 height 38
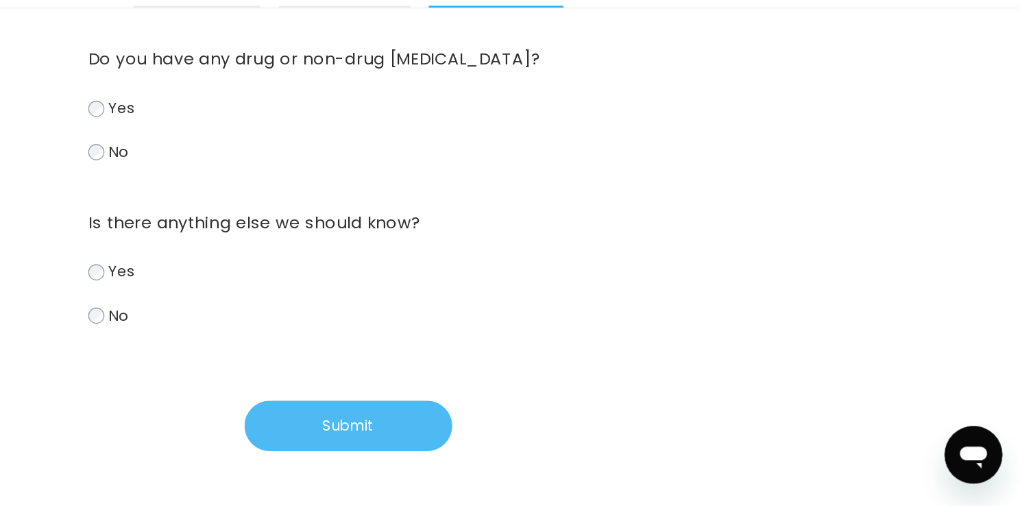
click at [472, 449] on button "Submit" at bounding box center [510, 445] width 158 height 38
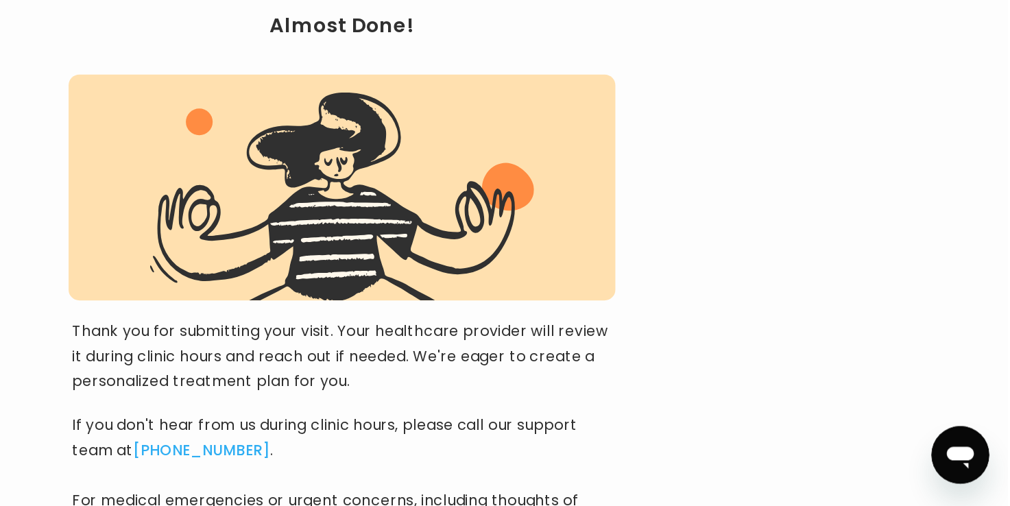
scroll to position [162, 0]
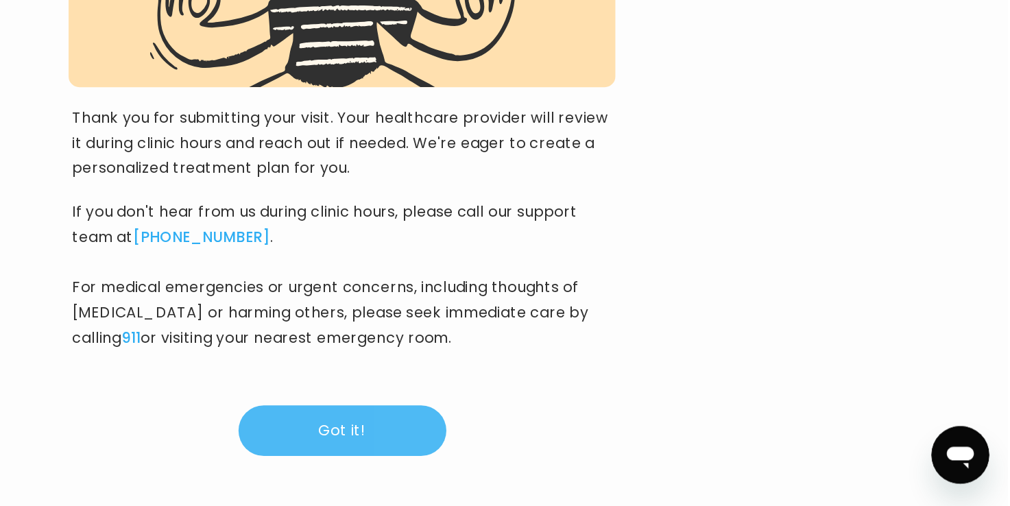
click at [511, 439] on button "Got it!" at bounding box center [505, 448] width 158 height 38
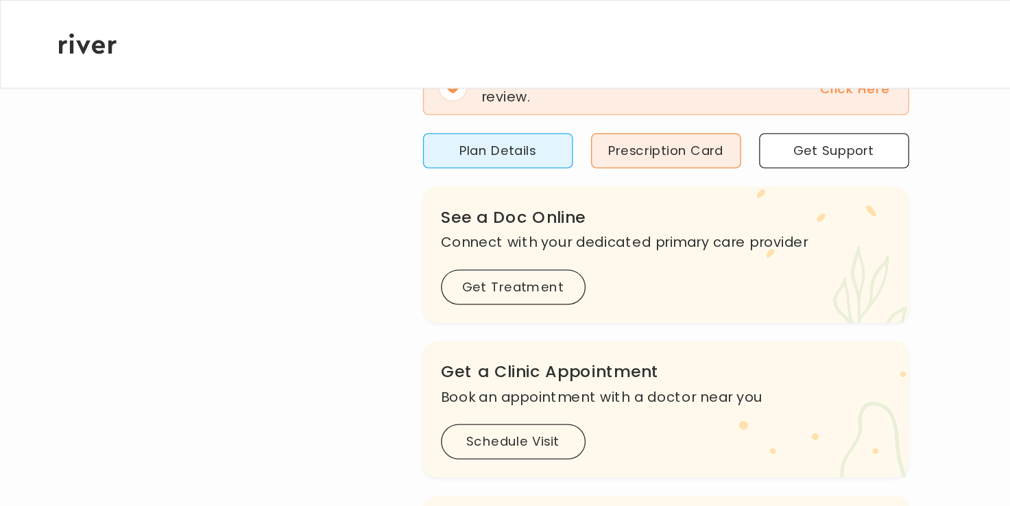
scroll to position [158, 0]
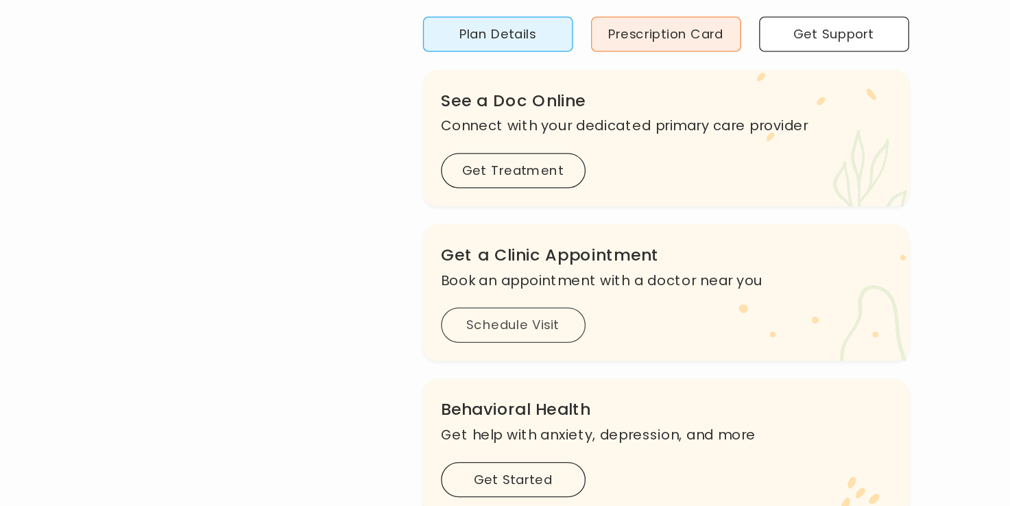
click at [398, 330] on button "Schedule Visit" at bounding box center [390, 339] width 110 height 27
